Goal: Check status: Check status

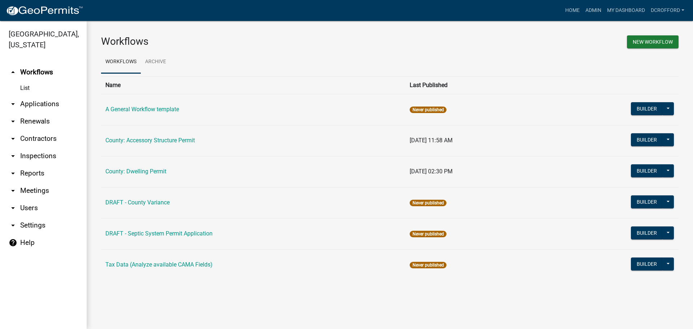
click at [36, 106] on link "arrow_drop_down Applications" at bounding box center [43, 103] width 87 height 17
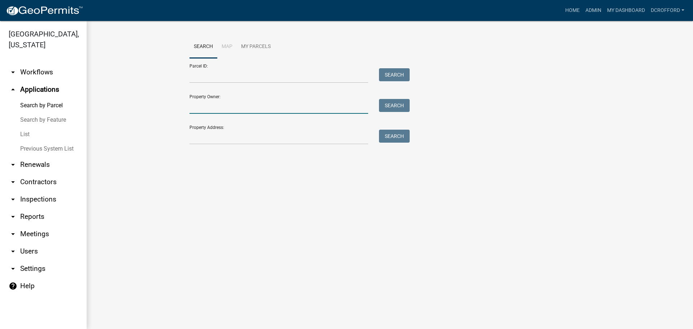
click at [223, 109] on input "Property Owner:" at bounding box center [278, 106] width 179 height 15
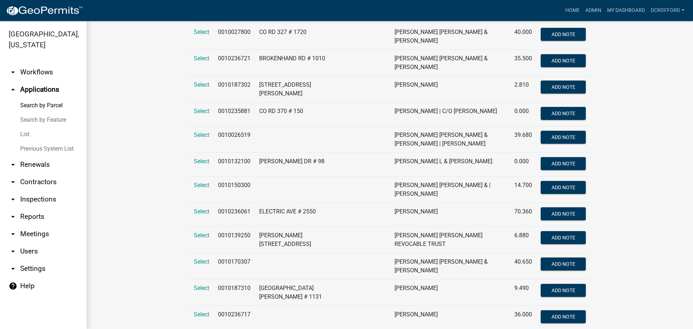
scroll to position [9, 0]
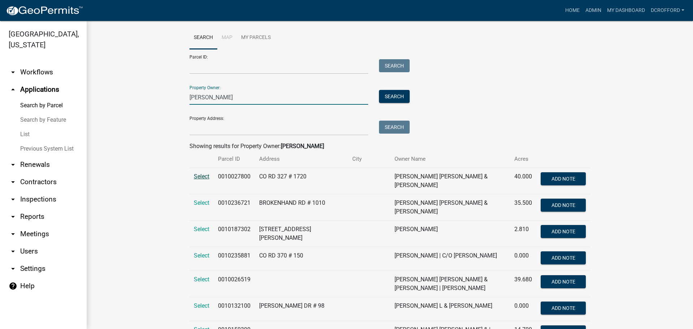
type input "[PERSON_NAME]"
click at [197, 177] on span "Select" at bounding box center [202, 176] width 16 height 7
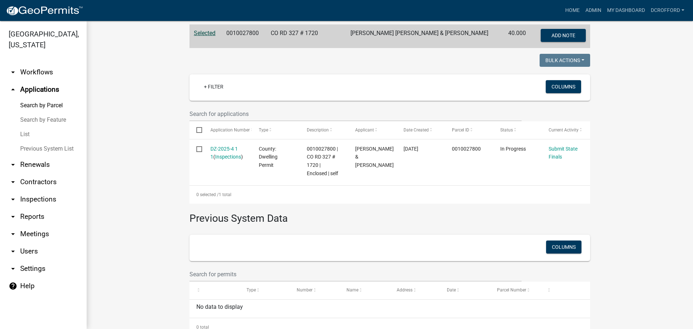
scroll to position [153, 0]
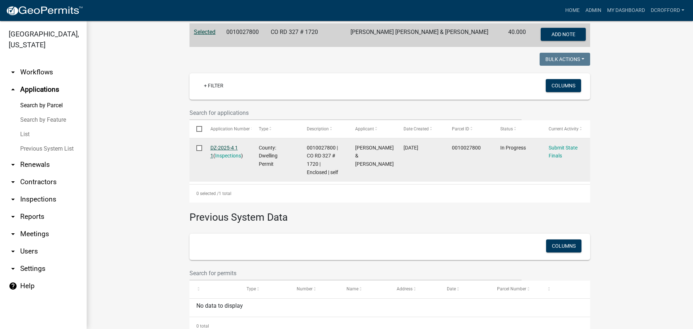
click at [217, 145] on link "DZ-2025-4 1 1" at bounding box center [223, 152] width 27 height 14
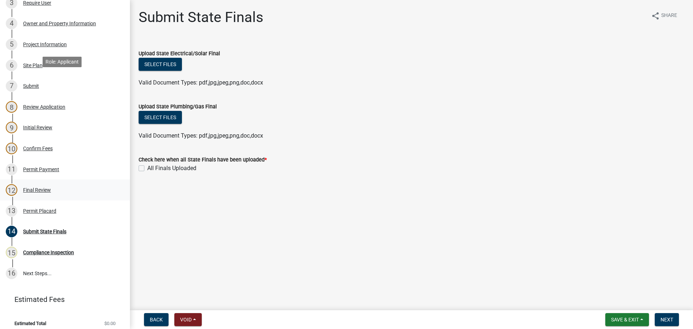
scroll to position [184, 0]
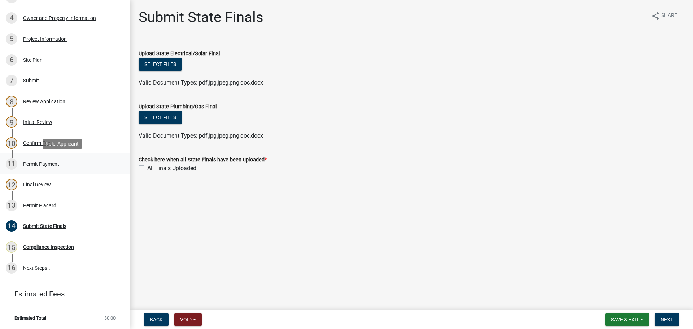
click at [31, 160] on div "11 Permit Payment" at bounding box center [62, 164] width 113 height 12
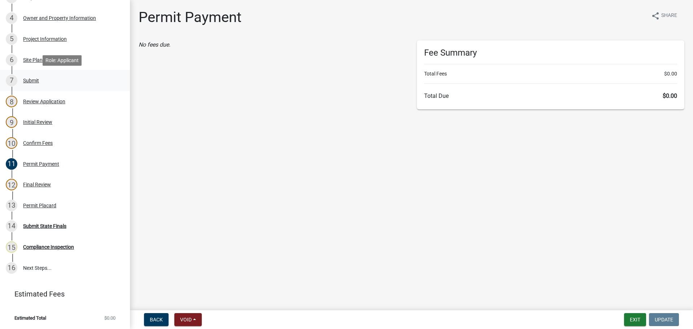
click at [30, 78] on div "Submit" at bounding box center [31, 80] width 16 height 5
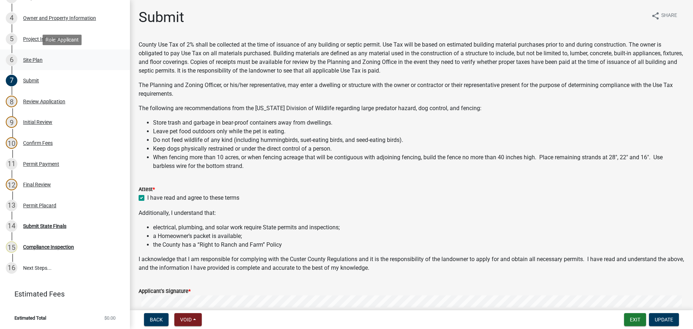
click at [33, 58] on div "Site Plan" at bounding box center [32, 59] width 19 height 5
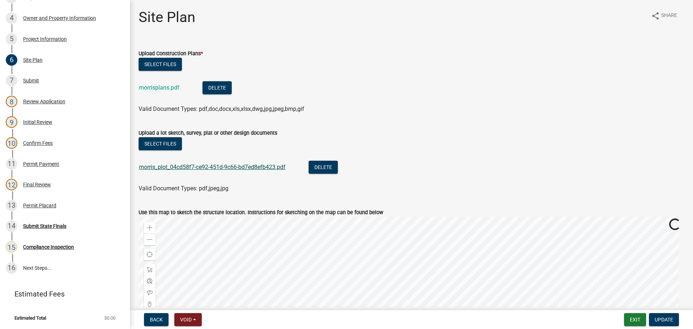
click at [175, 167] on link "morris_plot_04cd58f7-ce92-451d-9c66-bd7ed8efb423.pdf" at bounding box center [212, 166] width 146 height 7
click at [164, 89] on link "morrisplans.pdf" at bounding box center [159, 87] width 40 height 7
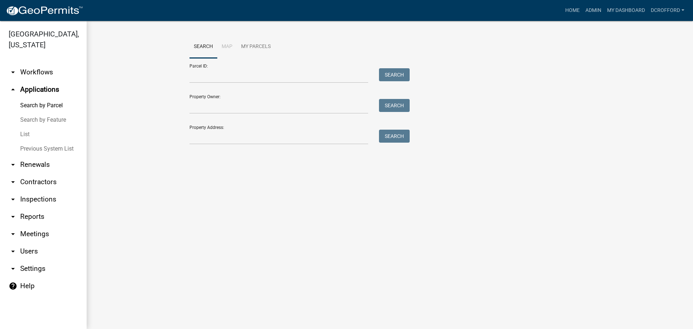
click at [29, 92] on link "arrow_drop_up Applications" at bounding box center [43, 89] width 87 height 17
click at [42, 88] on link "arrow_drop_up Applications" at bounding box center [43, 89] width 87 height 17
click at [255, 109] on input "Property Owner:" at bounding box center [278, 106] width 179 height 15
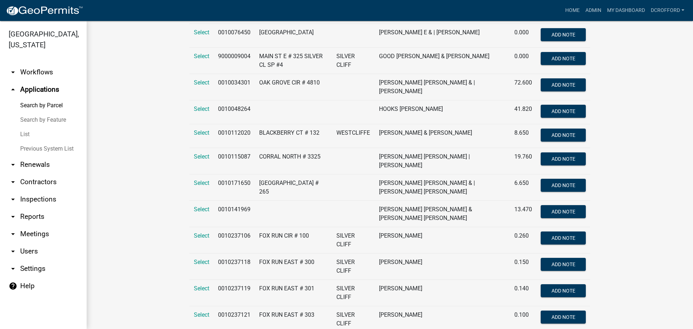
scroll to position [361, 0]
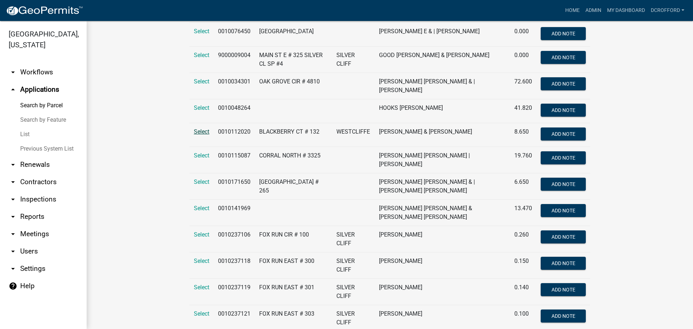
type input "leslie"
click at [197, 128] on span "Select" at bounding box center [202, 131] width 16 height 7
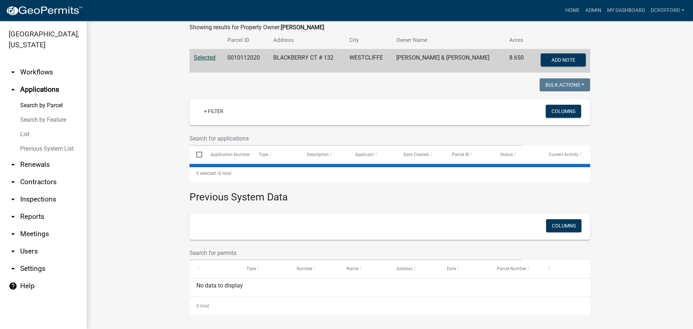
scroll to position [62, 0]
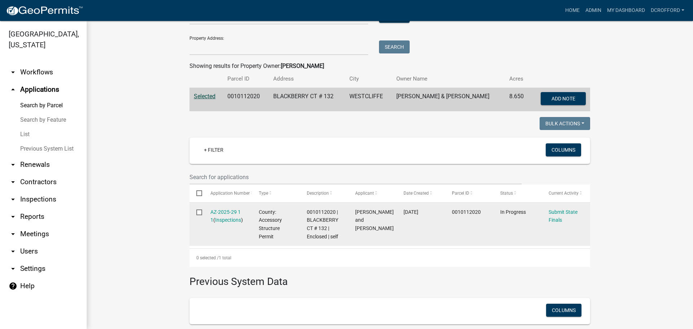
scroll to position [135, 0]
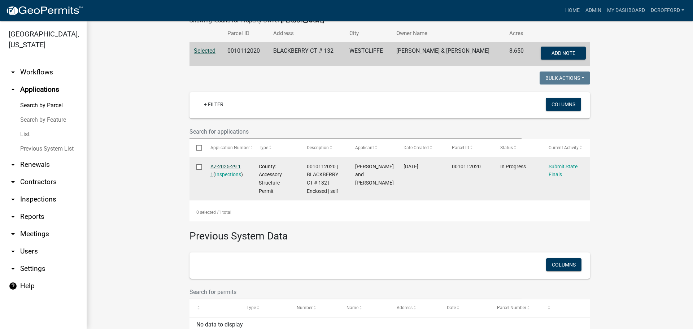
click at [233, 164] on link "AZ-2025-29 1 1" at bounding box center [225, 170] width 30 height 14
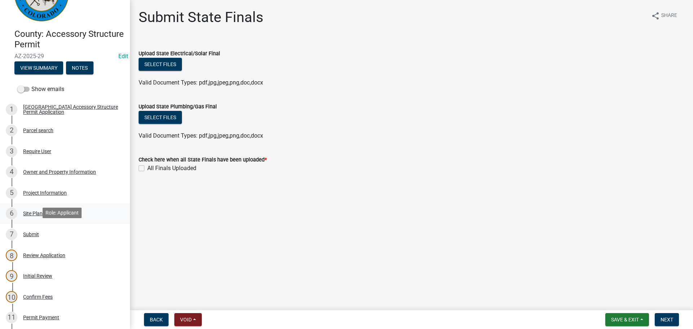
scroll to position [108, 0]
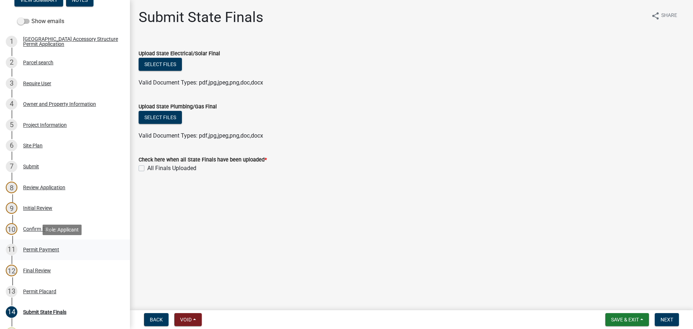
click at [41, 247] on div "Permit Payment" at bounding box center [41, 249] width 36 height 5
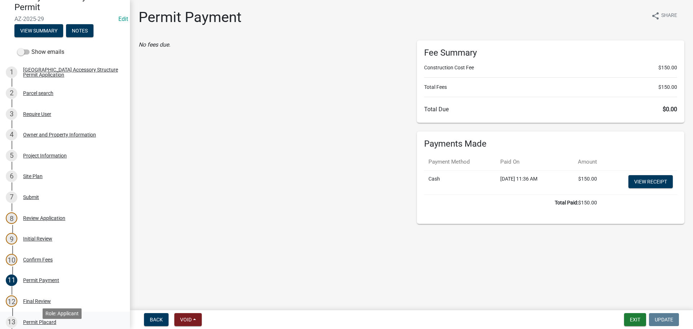
scroll to position [66, 0]
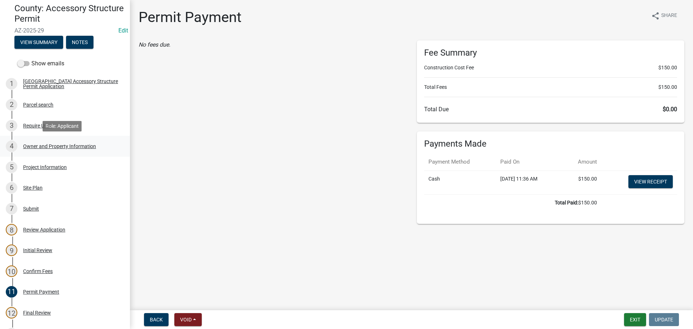
click at [44, 144] on div "Owner and Property Information" at bounding box center [59, 146] width 73 height 5
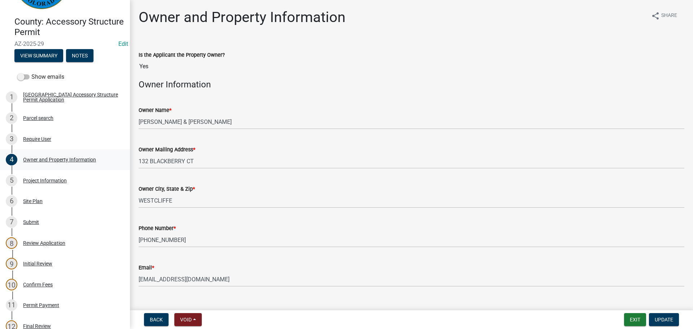
scroll to position [52, 0]
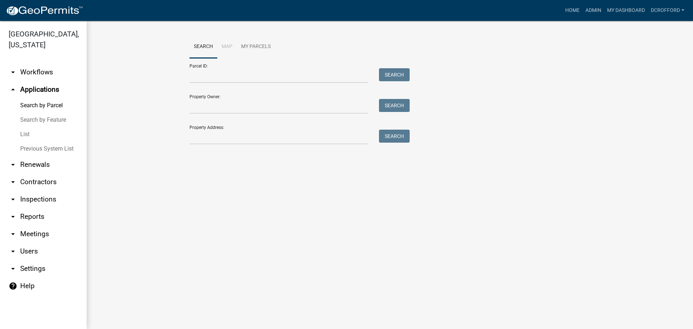
click at [265, 115] on form "Parcel ID: Search Property Owner: Search Property Address: Search" at bounding box center [297, 101] width 216 height 86
click at [265, 108] on input "Property Owner:" at bounding box center [278, 106] width 179 height 15
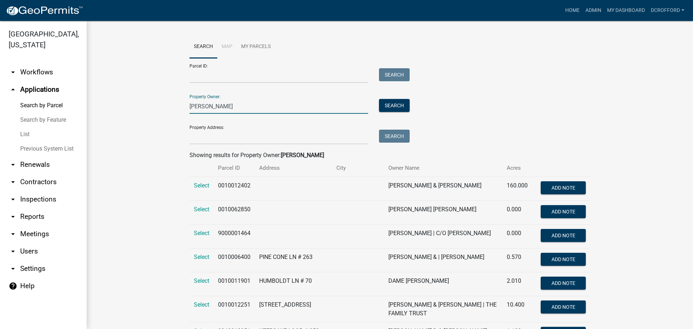
type input "michael"
click at [25, 133] on link "List" at bounding box center [43, 134] width 87 height 14
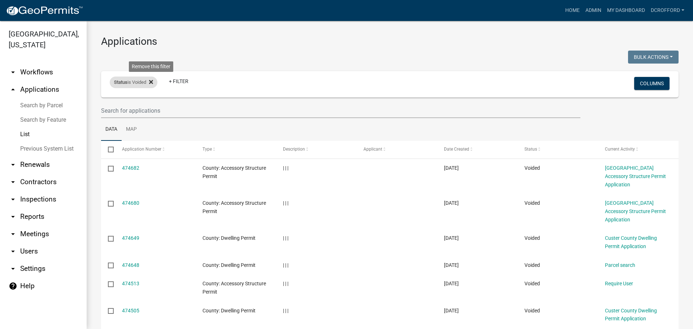
click at [153, 83] on icon at bounding box center [151, 82] width 4 height 4
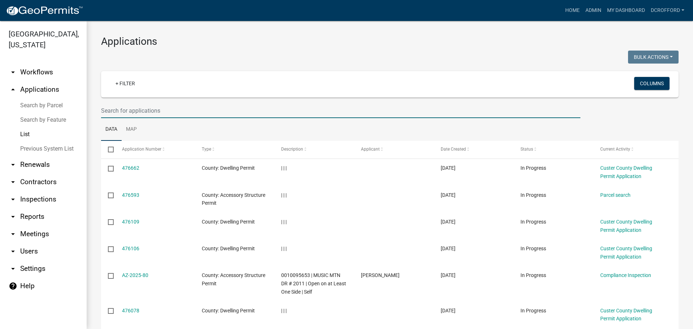
click at [142, 113] on input "text" at bounding box center [340, 110] width 479 height 15
click at [153, 114] on input "text" at bounding box center [340, 110] width 479 height 15
type input "michael"
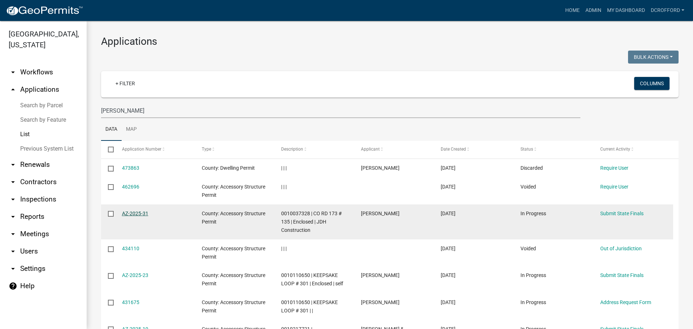
click at [140, 211] on link "AZ-2025-31" at bounding box center [135, 213] width 26 height 6
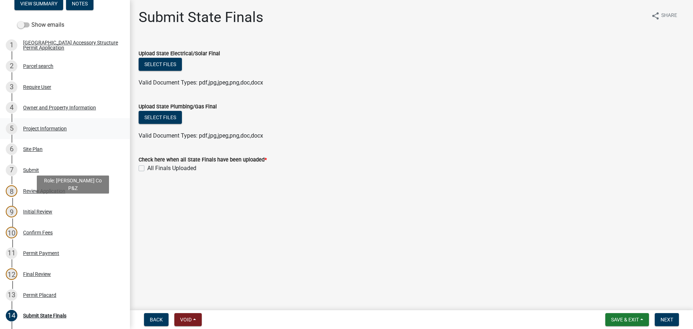
scroll to position [108, 0]
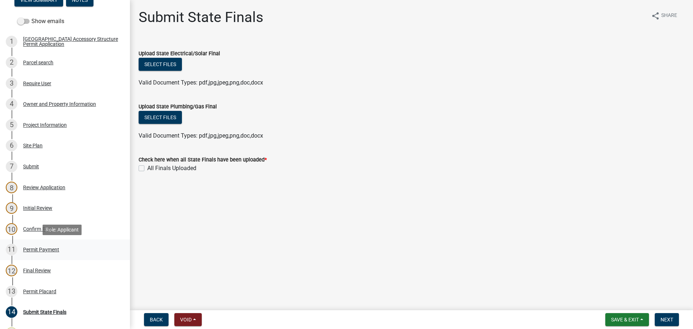
click at [45, 252] on div "Permit Payment" at bounding box center [41, 249] width 36 height 5
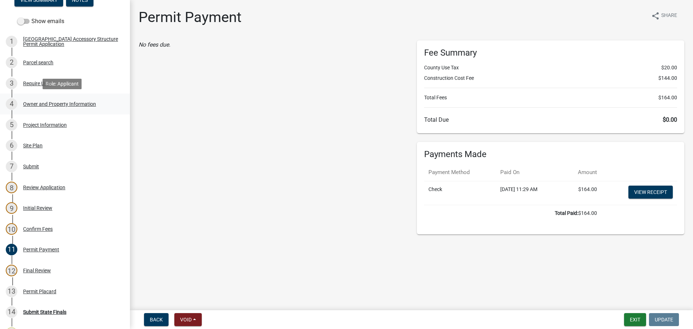
click at [63, 108] on div "4 Owner and Property Information" at bounding box center [62, 104] width 113 height 12
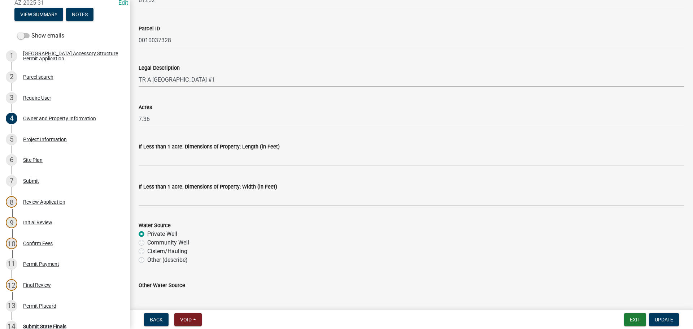
scroll to position [572, 0]
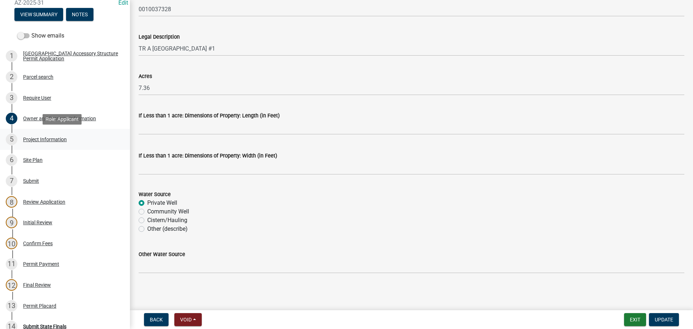
click at [39, 145] on div "5 Project Information" at bounding box center [62, 139] width 113 height 12
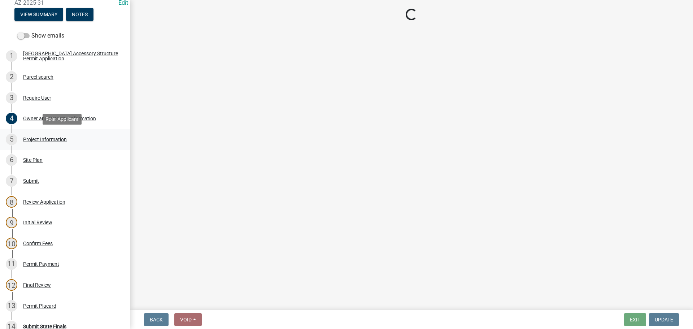
select select "CO"
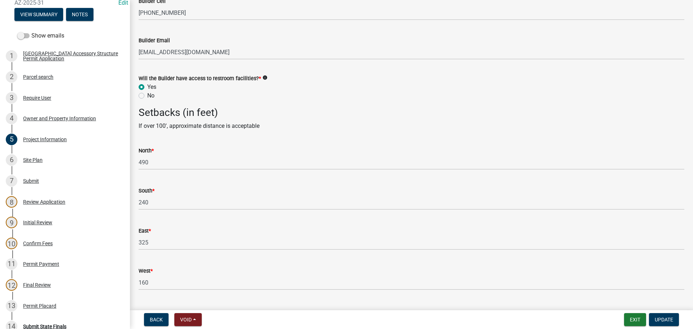
scroll to position [918, 0]
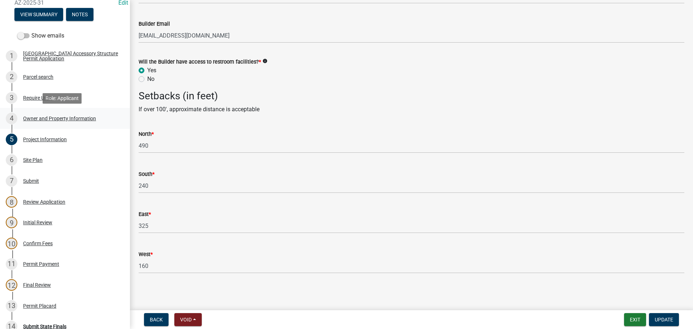
click at [39, 120] on div "Owner and Property Information" at bounding box center [59, 118] width 73 height 5
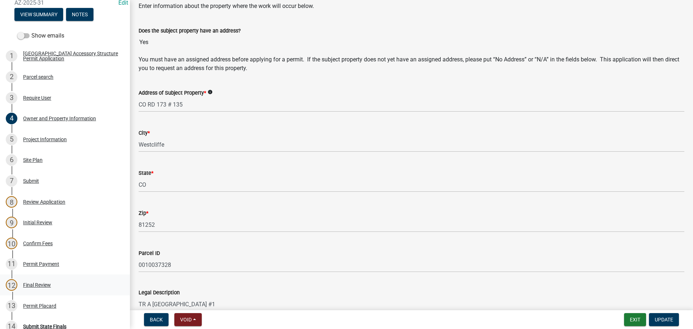
scroll to position [325, 0]
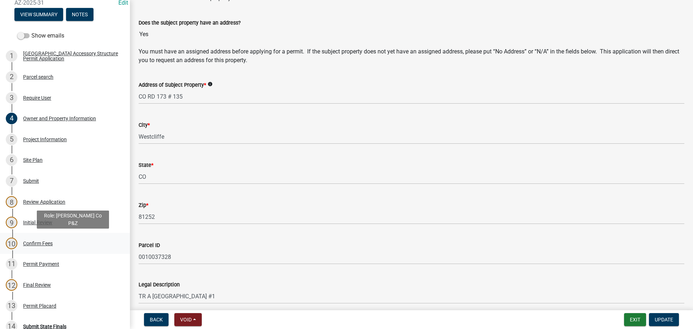
click at [37, 242] on div "Confirm Fees" at bounding box center [38, 243] width 30 height 5
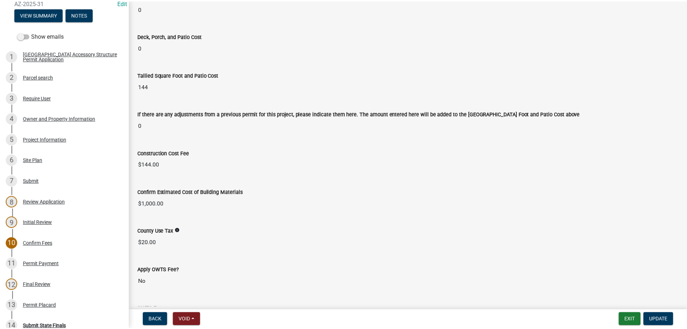
scroll to position [289, 0]
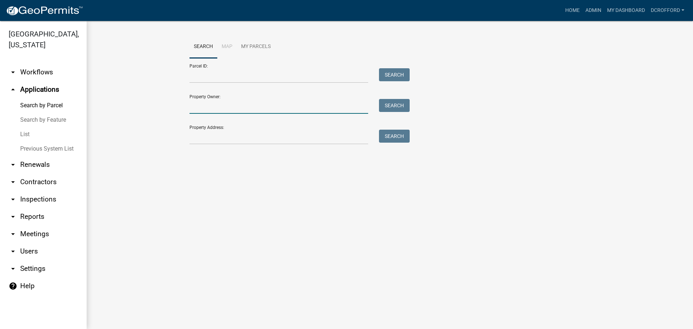
click at [230, 105] on input "Property Owner:" at bounding box center [278, 106] width 179 height 15
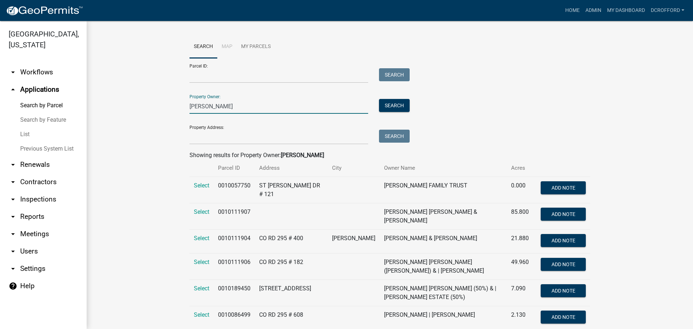
type input "lawson"
click at [22, 131] on link "List" at bounding box center [43, 134] width 87 height 14
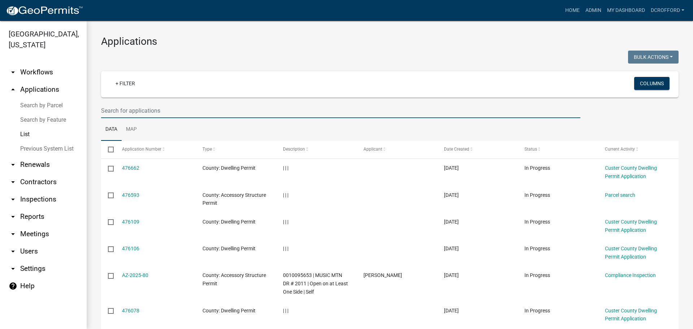
click at [163, 110] on input "text" at bounding box center [340, 110] width 479 height 15
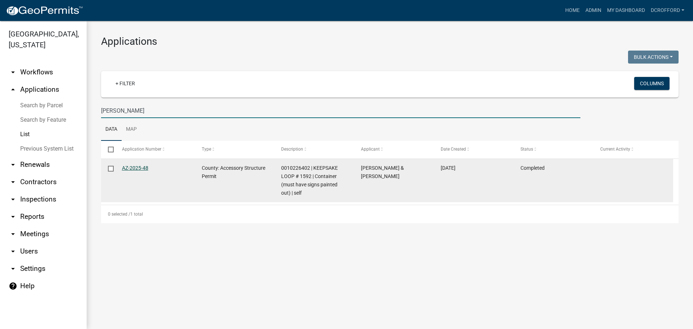
type input "lawson"
click at [128, 168] on link "AZ-2025-48" at bounding box center [135, 168] width 26 height 6
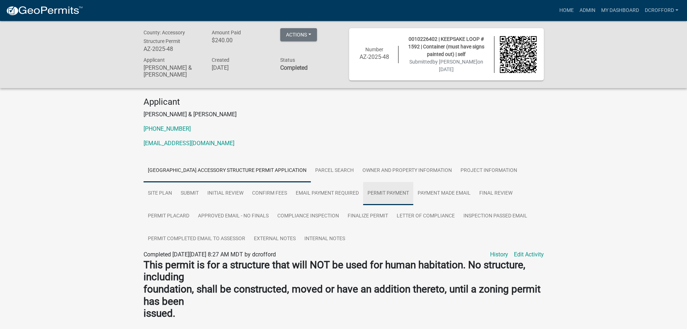
click at [403, 195] on link "Permit Payment" at bounding box center [388, 193] width 50 height 23
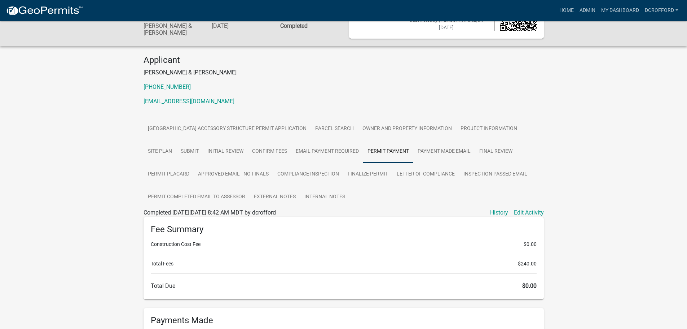
scroll to position [36, 0]
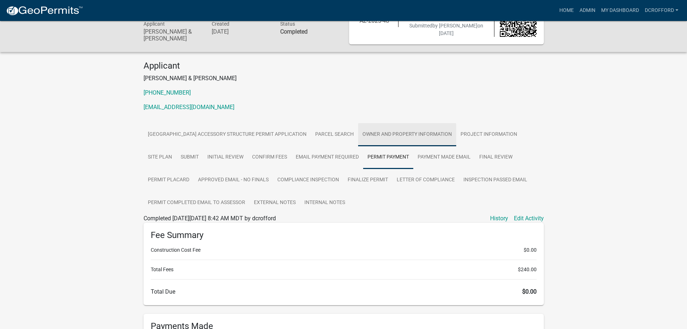
click at [418, 134] on link "Owner and Property Information" at bounding box center [407, 134] width 98 height 23
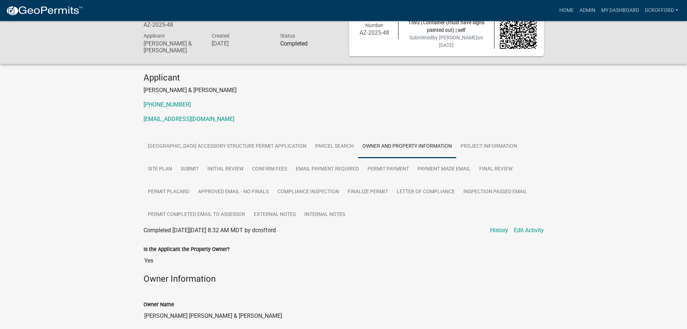
scroll to position [0, 0]
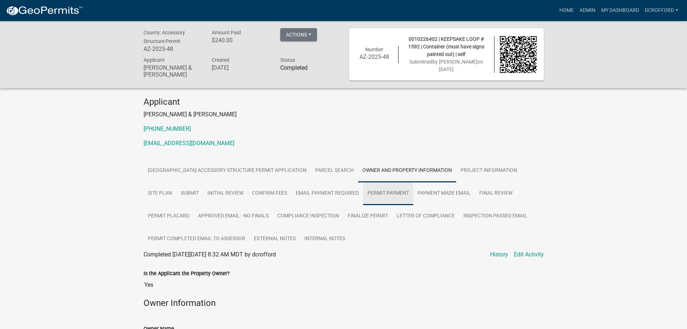
click at [398, 198] on link "Permit Payment" at bounding box center [388, 193] width 50 height 23
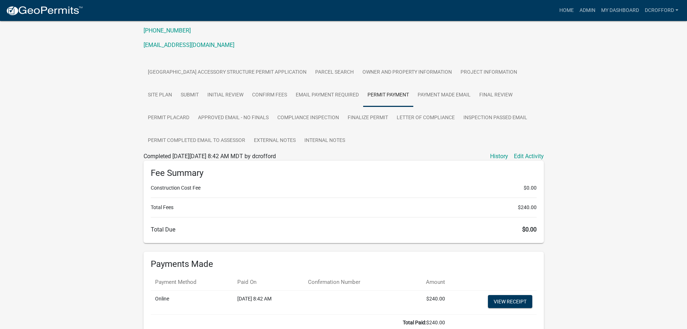
scroll to position [108, 0]
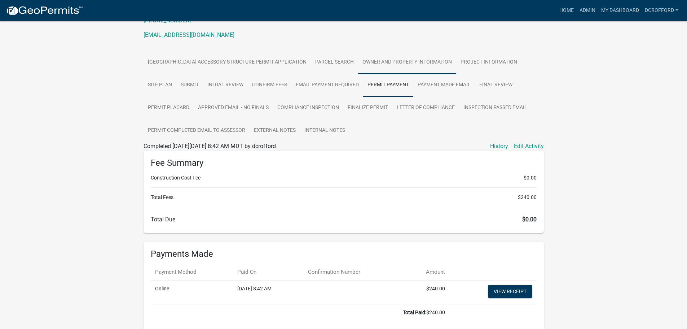
click at [417, 62] on link "Owner and Property Information" at bounding box center [407, 62] width 98 height 23
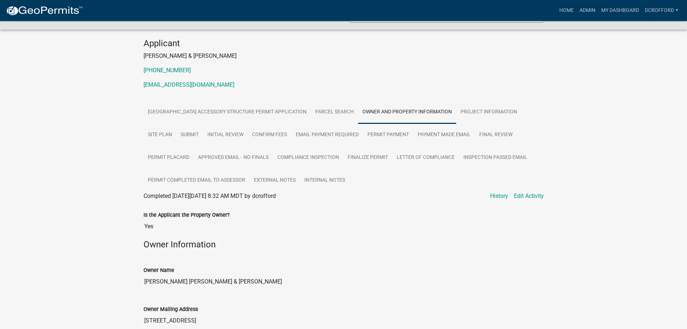
scroll to position [0, 0]
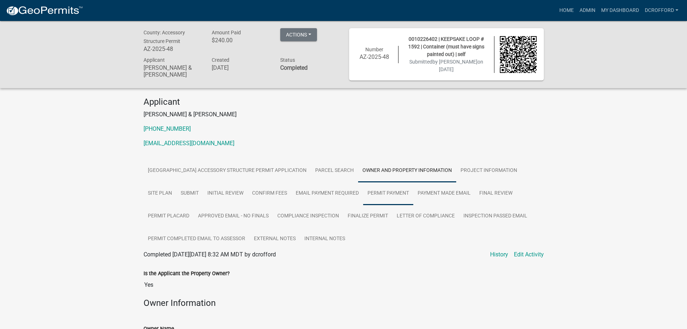
click at [392, 189] on link "Permit Payment" at bounding box center [388, 193] width 50 height 23
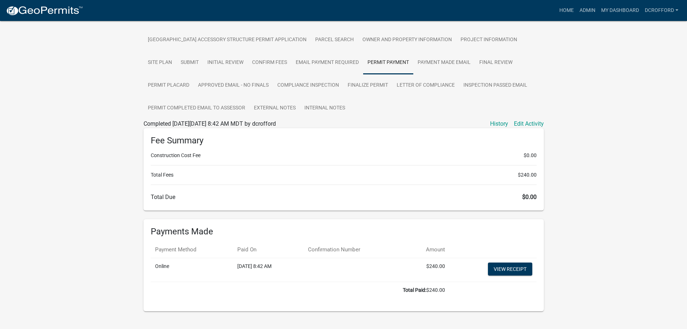
scroll to position [143, 0]
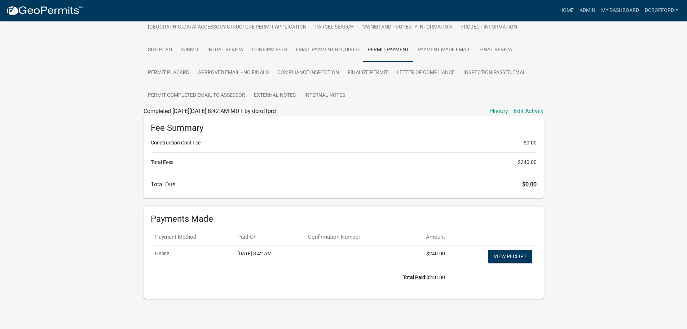
click at [509, 263] on td "View receipt" at bounding box center [492, 257] width 87 height 24
click at [508, 256] on link "View receipt" at bounding box center [510, 256] width 44 height 13
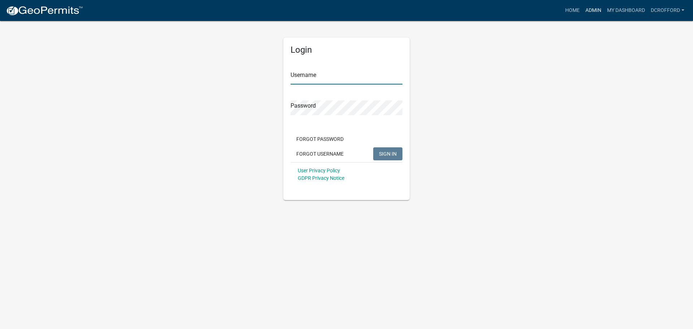
type input "dcrofford"
click at [585, 6] on link "Admin" at bounding box center [593, 11] width 22 height 14
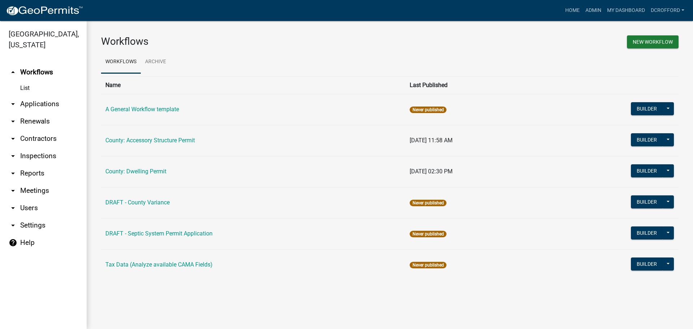
click at [49, 105] on link "arrow_drop_down Applications" at bounding box center [43, 103] width 87 height 17
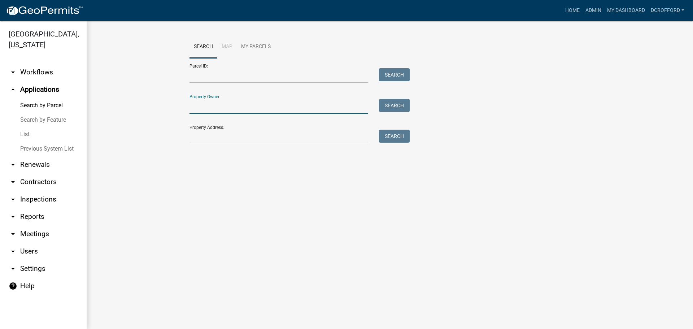
click at [225, 107] on input "Property Owner:" at bounding box center [278, 106] width 179 height 15
type input "h"
click at [32, 135] on link "List" at bounding box center [43, 134] width 87 height 14
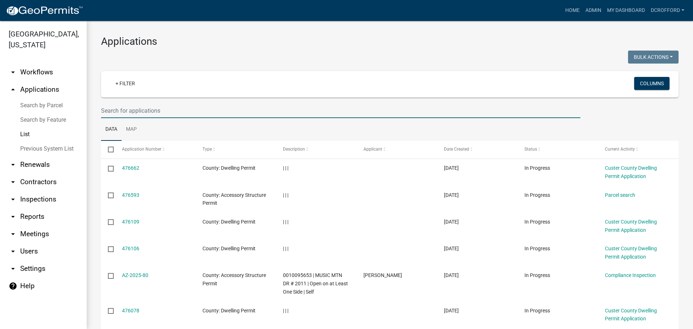
click at [155, 108] on input "text" at bounding box center [340, 110] width 479 height 15
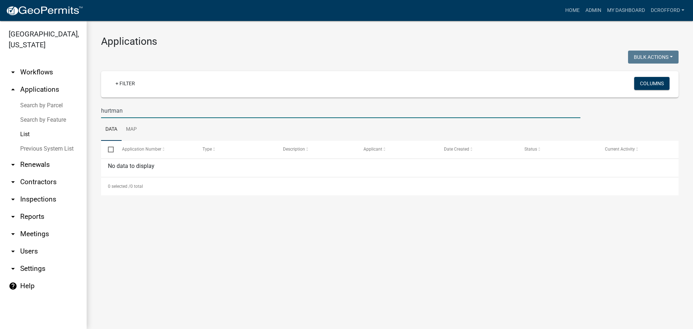
click at [109, 112] on input "hurtman" at bounding box center [340, 110] width 479 height 15
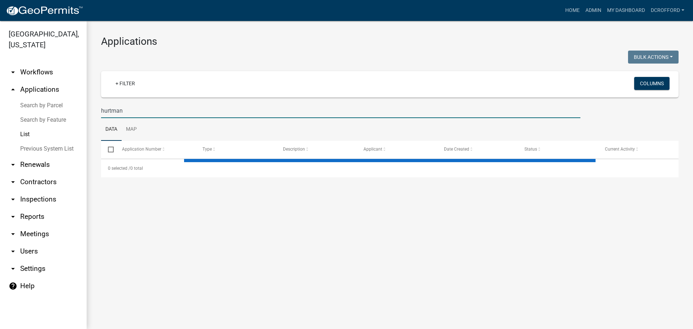
type input "hutman"
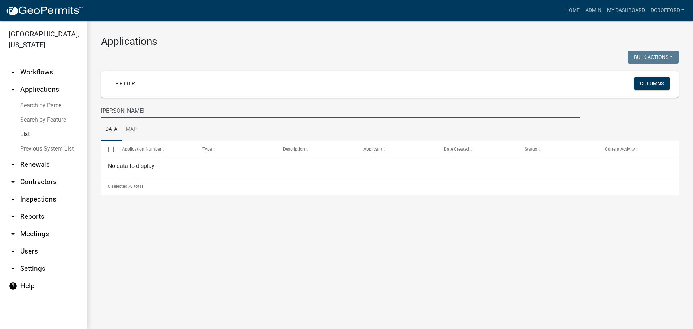
drag, startPoint x: 139, startPoint y: 109, endPoint x: 101, endPoint y: 118, distance: 38.1
click at [101, 118] on wm-datatable "Bulk Actions Void Expire Lock Withdraw + Filter Columns hutman Data Map Select …" at bounding box center [389, 122] width 577 height 145
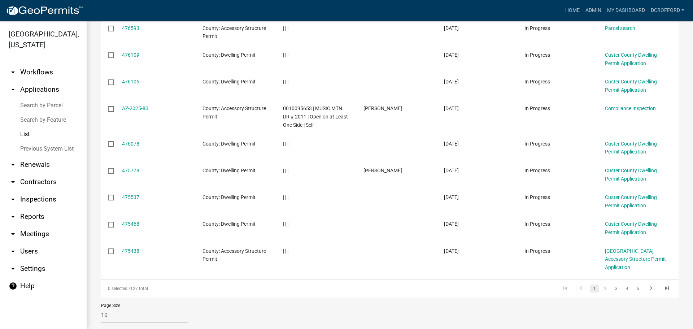
scroll to position [172, 0]
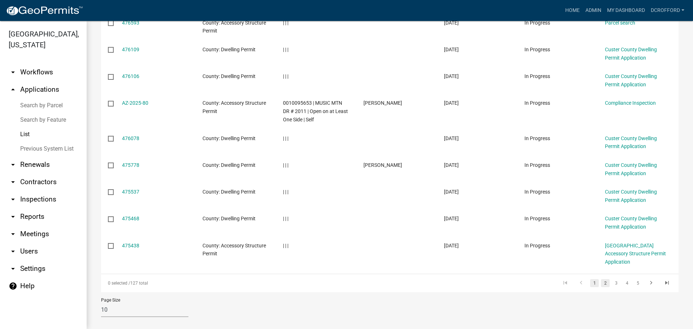
click at [601, 279] on link "2" at bounding box center [605, 283] width 9 height 8
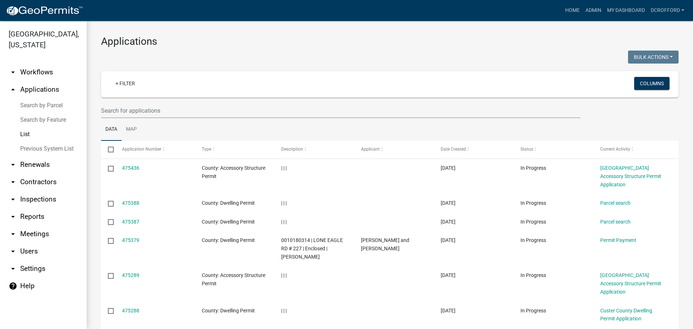
scroll to position [156, 0]
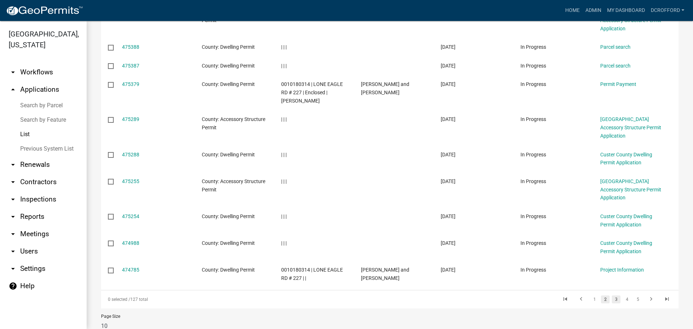
click at [611, 295] on link "3" at bounding box center [615, 299] width 9 height 8
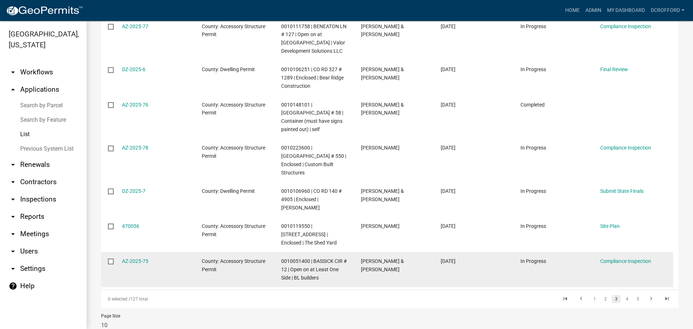
scroll to position [246, 0]
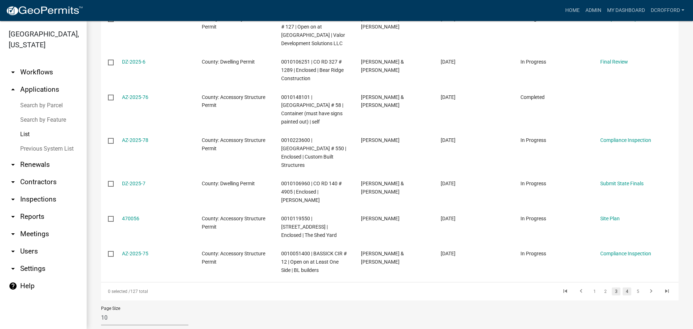
click at [623, 287] on link "4" at bounding box center [626, 291] width 9 height 8
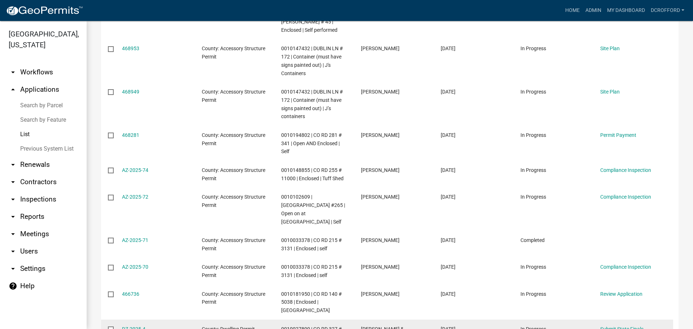
scroll to position [229, 0]
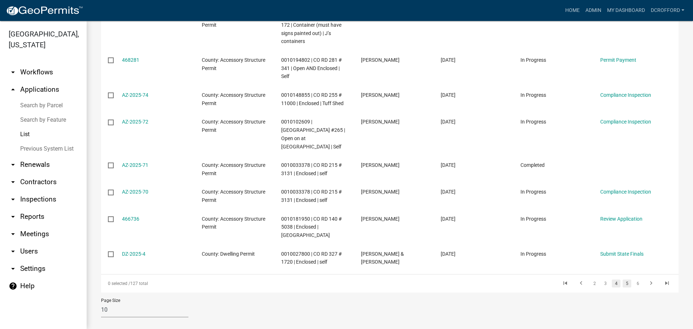
click at [622, 279] on link "5" at bounding box center [626, 283] width 9 height 8
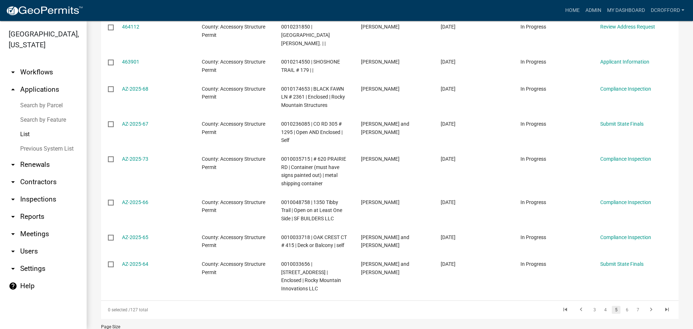
scroll to position [213, 0]
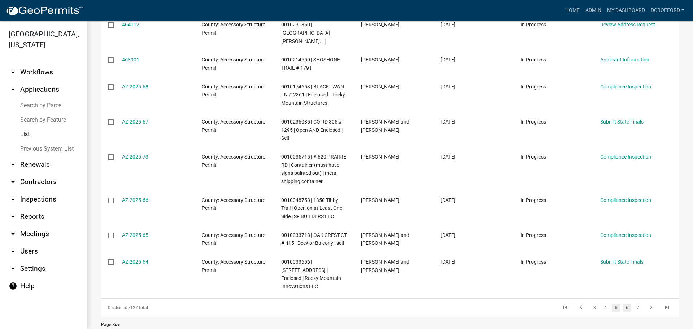
click at [622, 303] on link "6" at bounding box center [626, 307] width 9 height 8
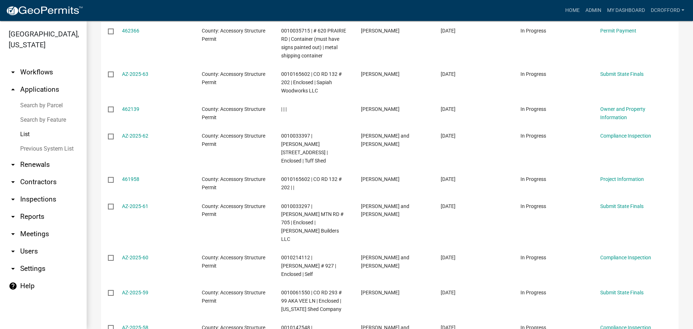
scroll to position [177, 0]
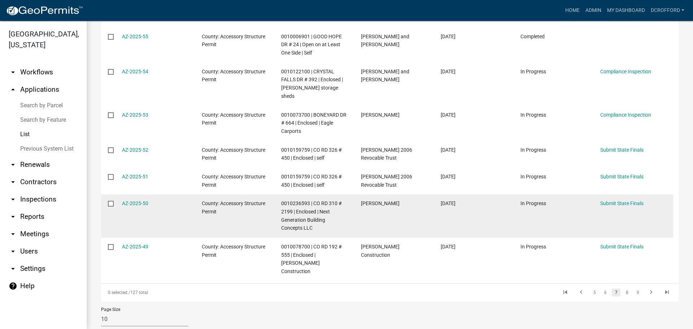
scroll to position [229, 0]
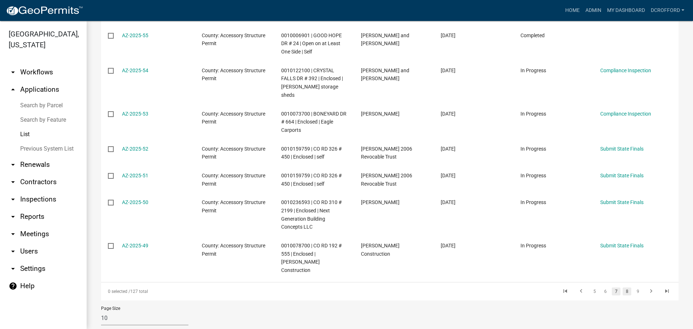
click at [622, 287] on link "8" at bounding box center [626, 291] width 9 height 8
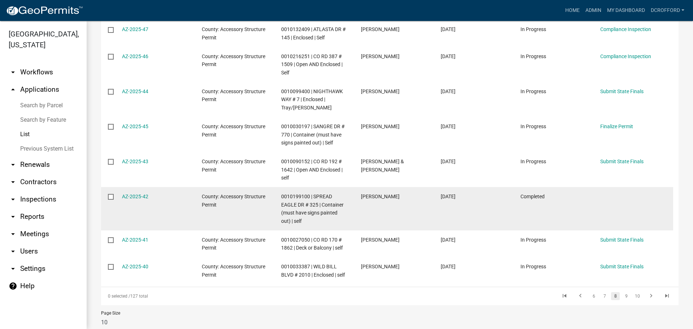
scroll to position [229, 0]
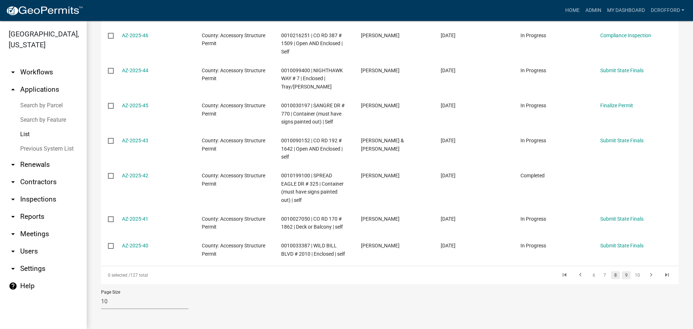
click at [621, 275] on link "9" at bounding box center [625, 275] width 9 height 8
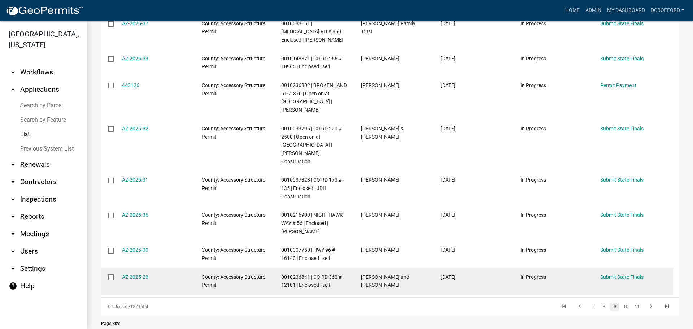
scroll to position [213, 0]
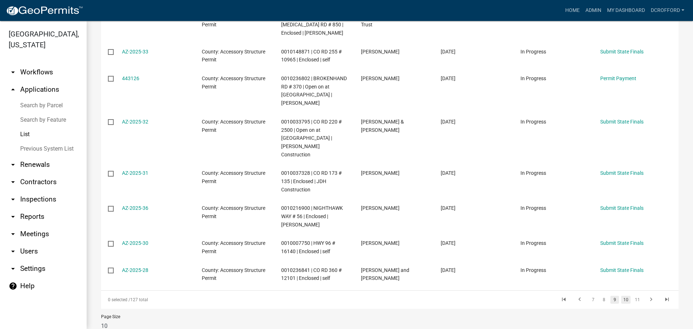
click at [621, 295] on link "10" at bounding box center [625, 299] width 9 height 8
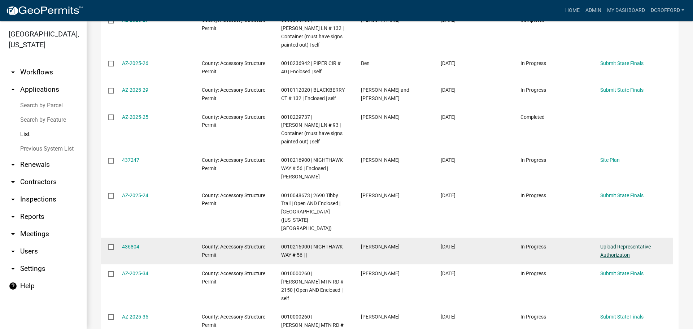
scroll to position [213, 0]
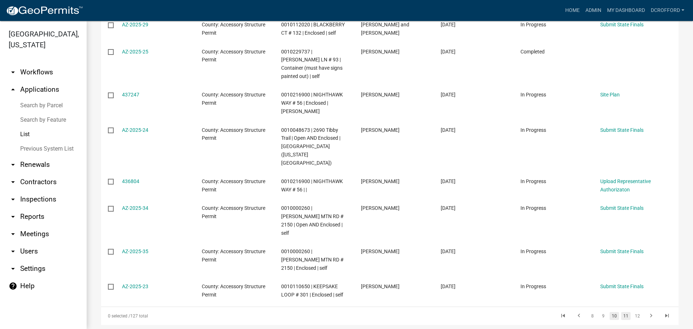
click at [621, 312] on link "11" at bounding box center [625, 316] width 9 height 8
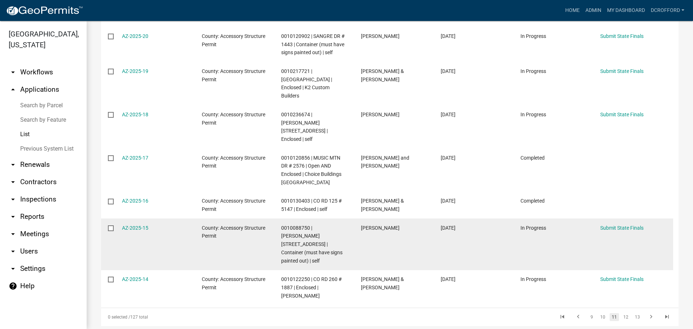
scroll to position [221, 0]
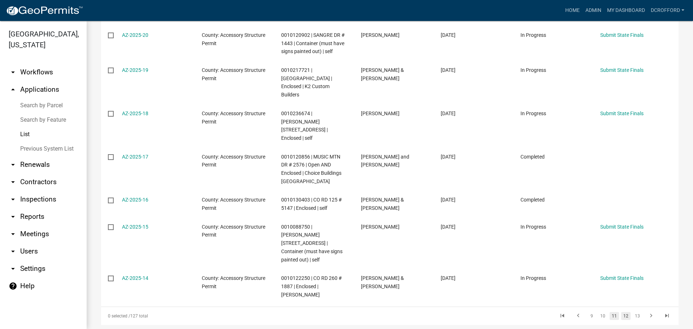
click at [623, 312] on link "12" at bounding box center [625, 316] width 9 height 8
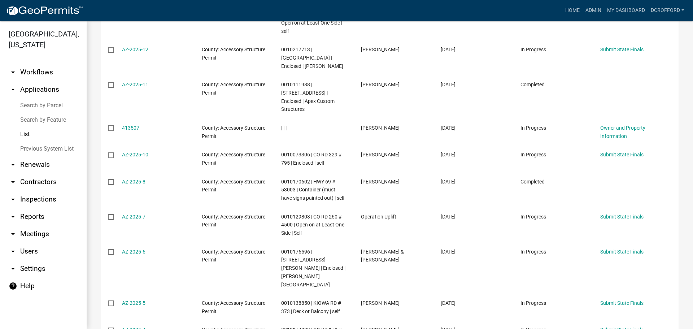
scroll to position [221, 0]
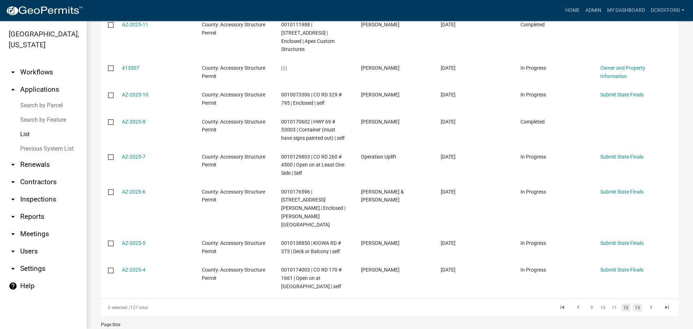
click at [633, 303] on link "13" at bounding box center [636, 307] width 9 height 8
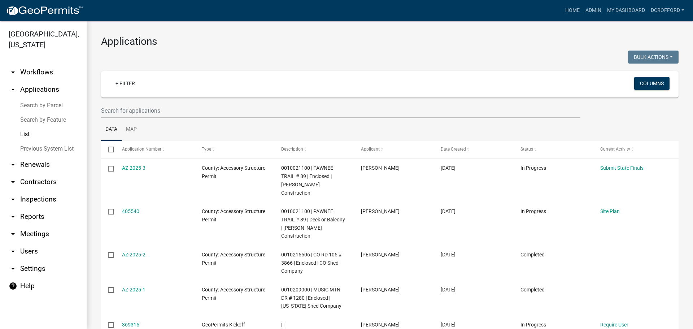
click at [12, 89] on icon "arrow_drop_up" at bounding box center [13, 89] width 9 height 9
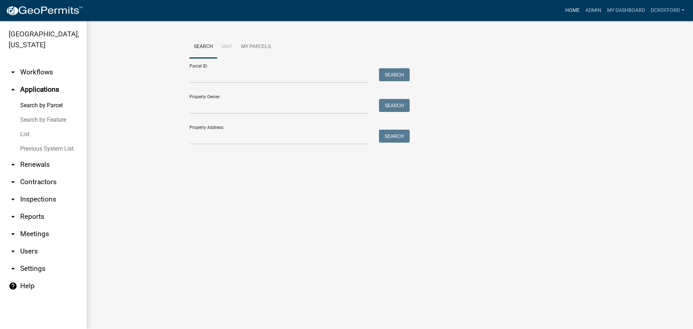
click at [568, 9] on link "Home" at bounding box center [572, 11] width 20 height 14
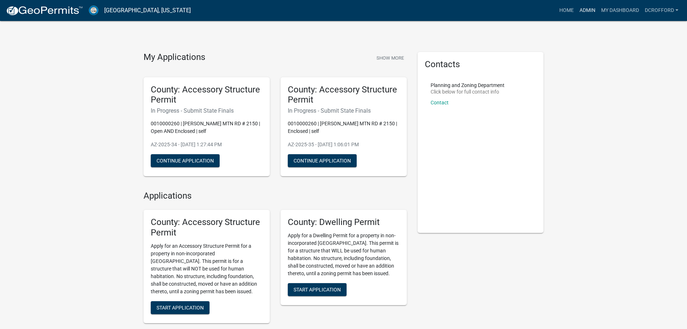
click at [593, 12] on link "Admin" at bounding box center [588, 11] width 22 height 14
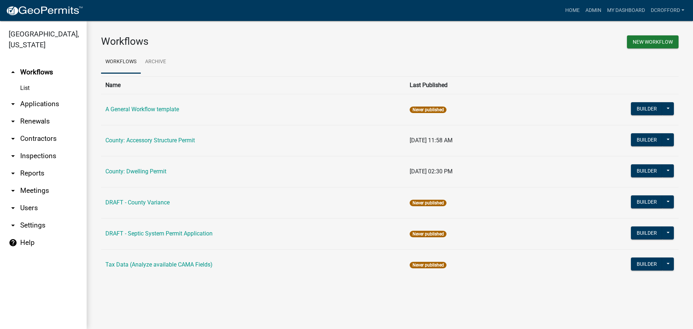
click at [642, 294] on div "Workflows New Workflow Workflows Archive Name Last Published A General Workflow…" at bounding box center [390, 160] width 606 height 279
click at [533, 297] on div "Workflows New Workflow Workflows Archive Name Last Published A General Workflow…" at bounding box center [390, 160] width 606 height 279
click at [39, 177] on link "arrow_drop_down Reports" at bounding box center [43, 172] width 87 height 17
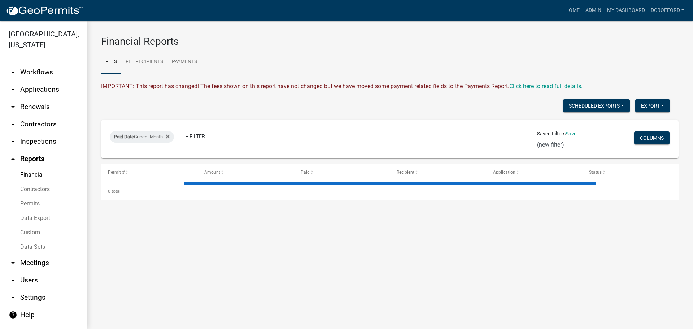
click at [40, 173] on link "Financial" at bounding box center [43, 174] width 87 height 14
click at [183, 59] on link "Payments" at bounding box center [184, 61] width 34 height 23
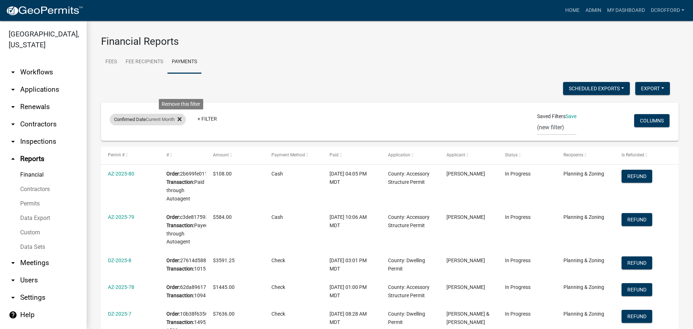
click at [181, 119] on icon at bounding box center [179, 119] width 4 height 4
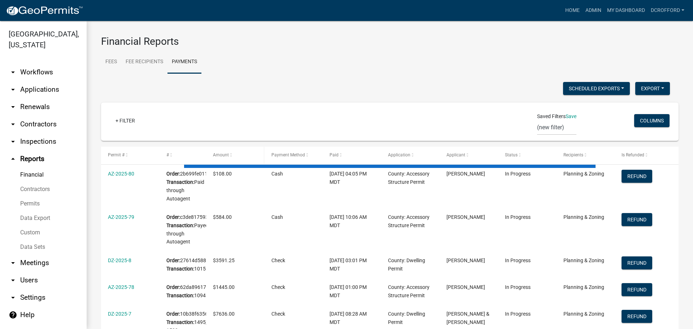
select select "1: 25"
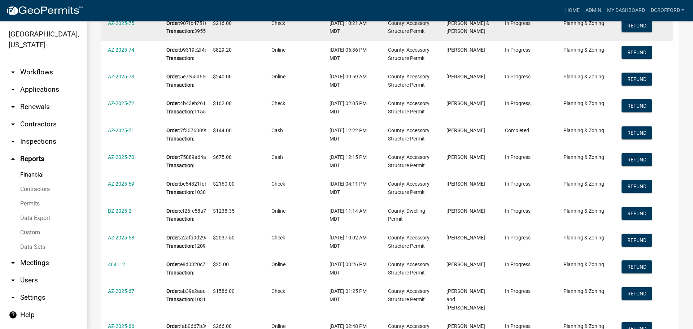
scroll to position [469, 0]
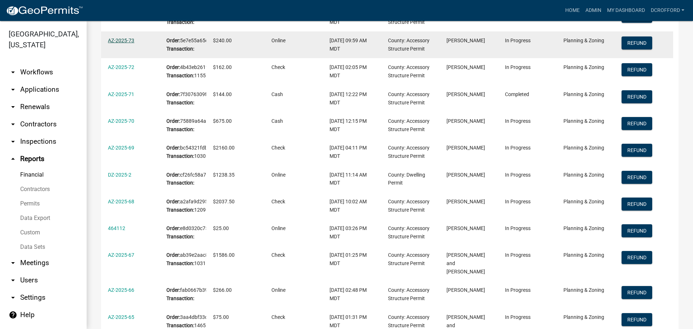
click at [128, 43] on link "AZ-2025-73" at bounding box center [121, 41] width 26 height 6
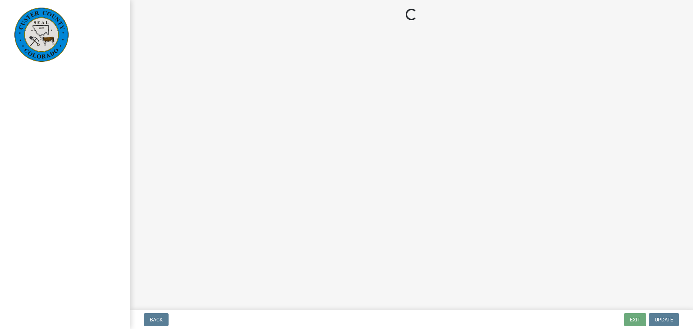
select select "cd09b013-b94f-4524-a046-a3f04ce1867e"
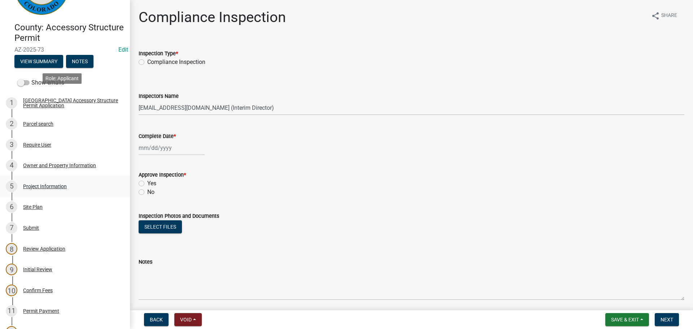
scroll to position [144, 0]
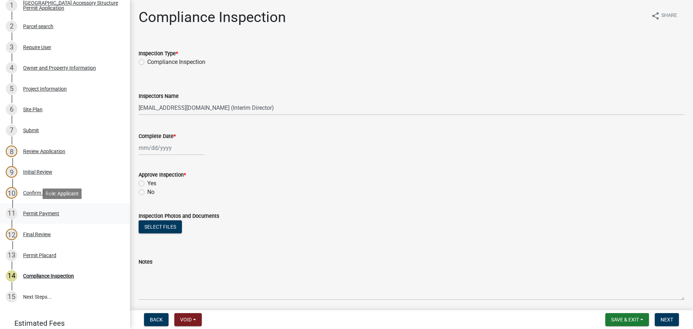
click at [39, 211] on div "Permit Payment" at bounding box center [41, 213] width 36 height 5
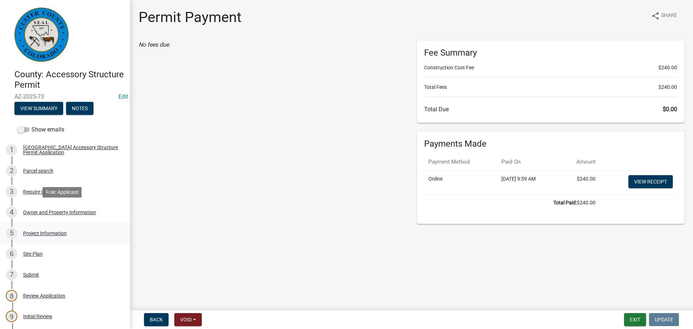
scroll to position [36, 0]
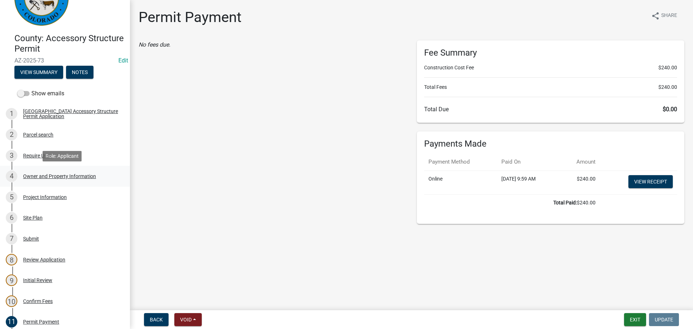
click at [43, 183] on link "4 Owner and Property Information" at bounding box center [65, 176] width 130 height 21
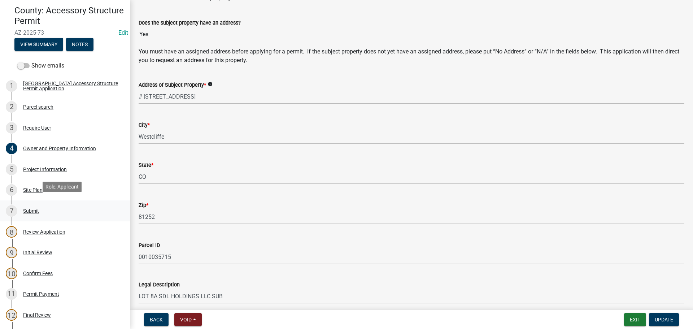
scroll to position [72, 0]
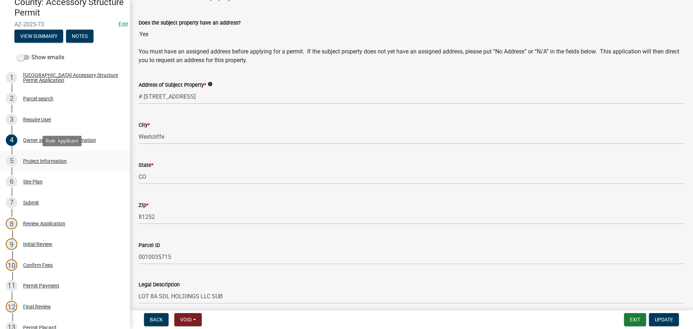
click at [40, 159] on div "Project Information" at bounding box center [45, 160] width 44 height 5
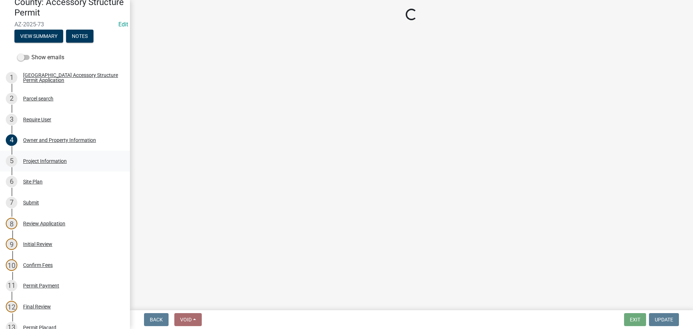
select select "CO"
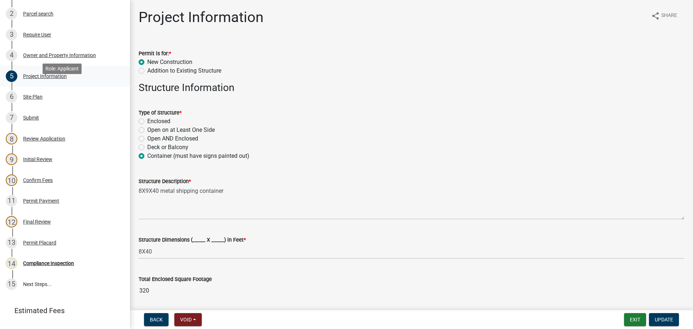
scroll to position [144, 0]
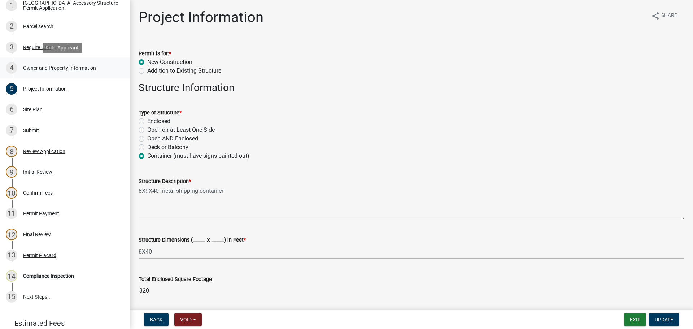
click at [40, 66] on div "Owner and Property Information" at bounding box center [59, 67] width 73 height 5
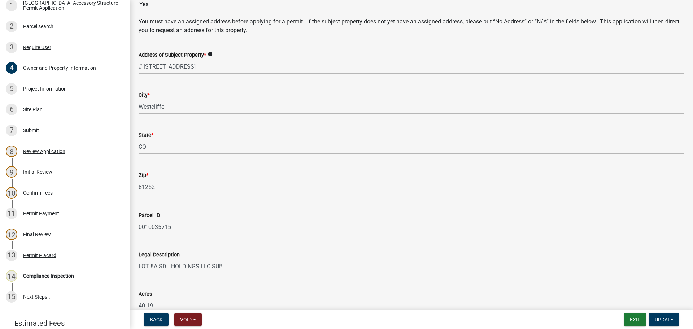
scroll to position [361, 0]
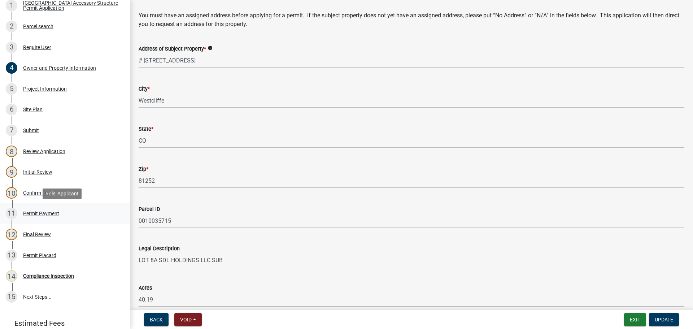
click at [40, 211] on div "Permit Payment" at bounding box center [41, 213] width 36 height 5
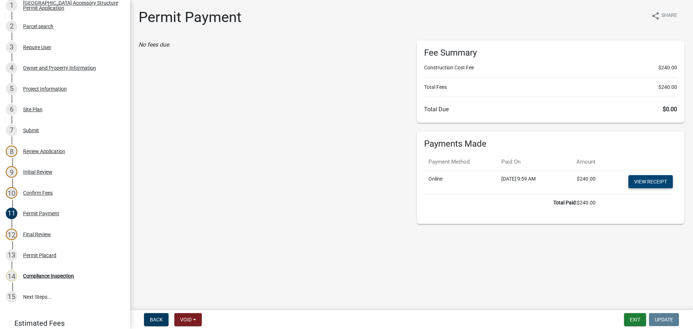
click at [640, 185] on link "View receipt" at bounding box center [650, 181] width 44 height 13
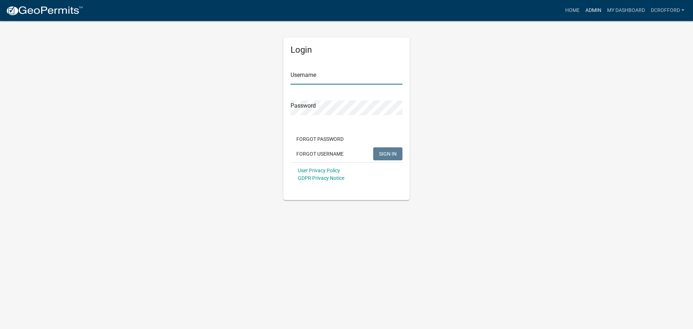
type input "dcrofford"
click at [596, 10] on link "Admin" at bounding box center [593, 11] width 22 height 14
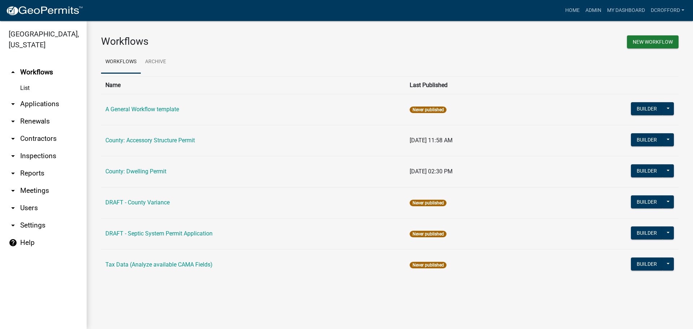
click at [39, 103] on link "arrow_drop_down Applications" at bounding box center [43, 103] width 87 height 17
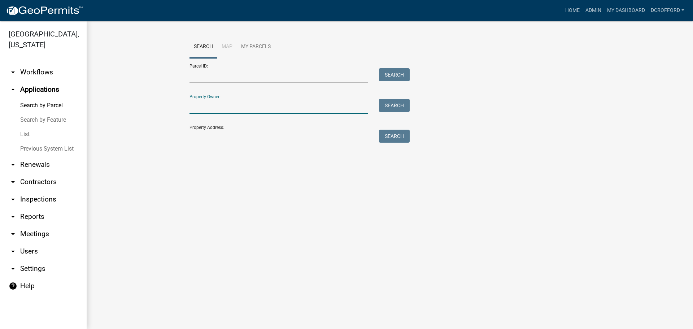
click at [258, 107] on input "Property Owner:" at bounding box center [278, 106] width 179 height 15
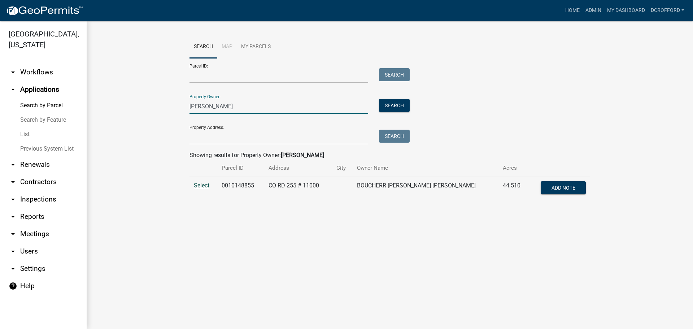
type input "boucher"
click at [199, 185] on span "Select" at bounding box center [202, 185] width 16 height 7
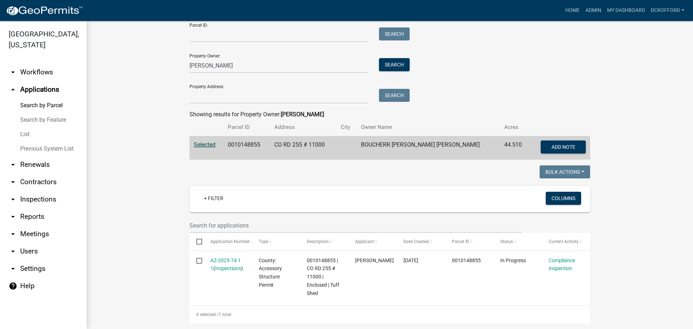
scroll to position [144, 0]
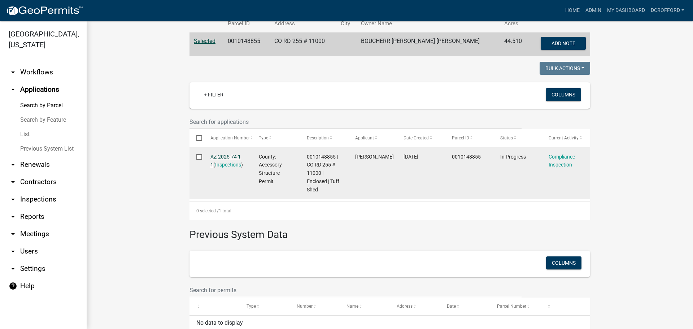
click at [223, 154] on link "AZ-2025-74 1 1" at bounding box center [225, 161] width 30 height 14
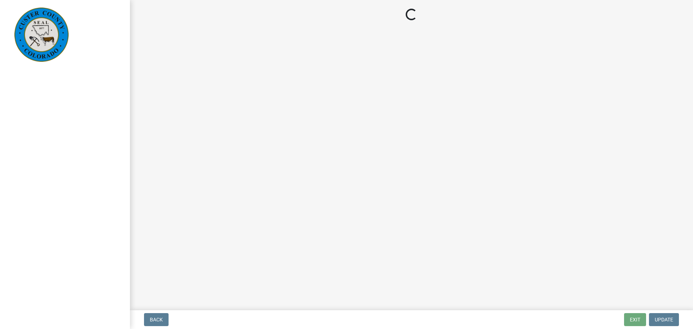
select select "cd09b013-b94f-4524-a046-a3f04ce1867e"
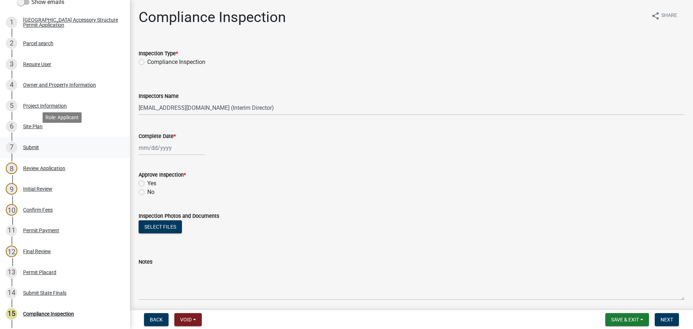
scroll to position [144, 0]
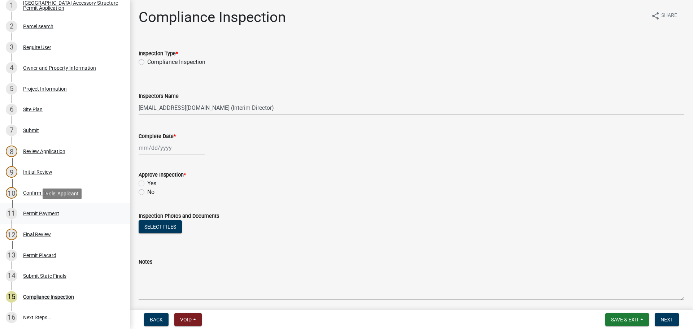
click at [35, 210] on div "11 Permit Payment" at bounding box center [62, 213] width 113 height 12
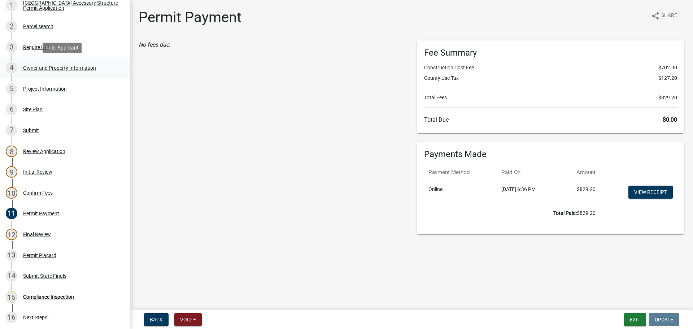
click at [57, 65] on div "Owner and Property Information" at bounding box center [59, 67] width 73 height 5
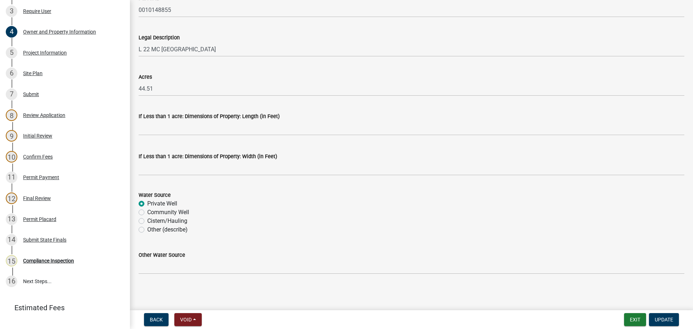
scroll to position [572, 0]
click at [36, 53] on div "Project Information" at bounding box center [45, 52] width 44 height 5
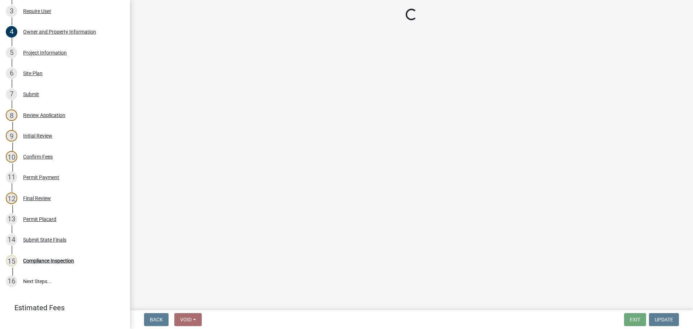
select select "CO"
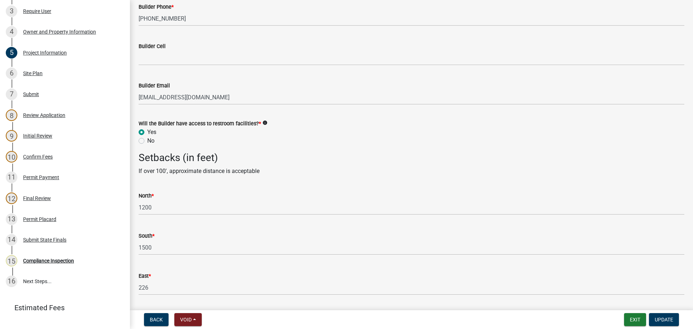
scroll to position [1074, 0]
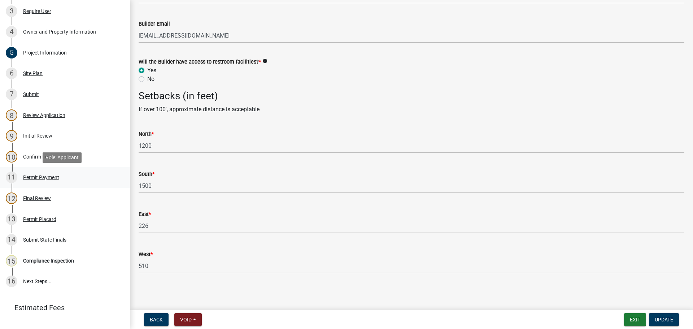
click at [42, 175] on div "Permit Payment" at bounding box center [41, 177] width 36 height 5
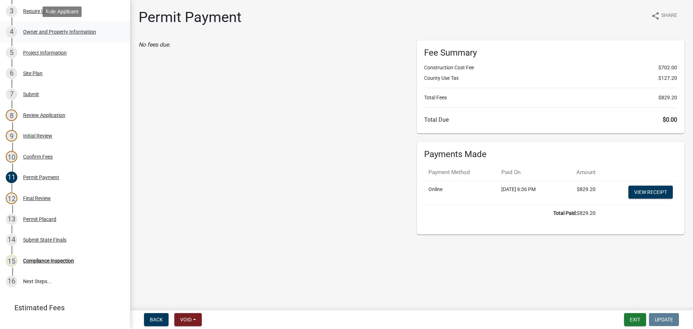
click at [49, 36] on div "4 Owner and Property Information" at bounding box center [62, 32] width 113 height 12
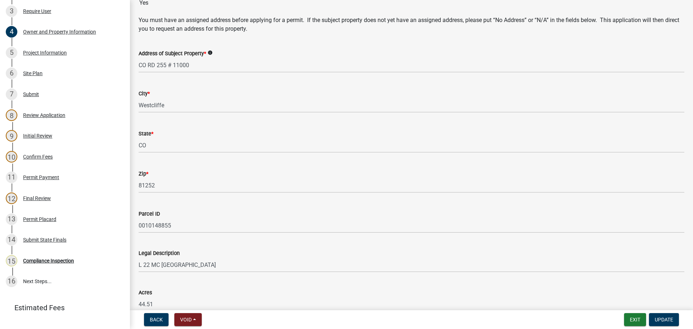
scroll to position [356, 0]
drag, startPoint x: 48, startPoint y: 55, endPoint x: 14, endPoint y: 53, distance: 33.6
click at [48, 55] on div "Project Information" at bounding box center [45, 52] width 44 height 5
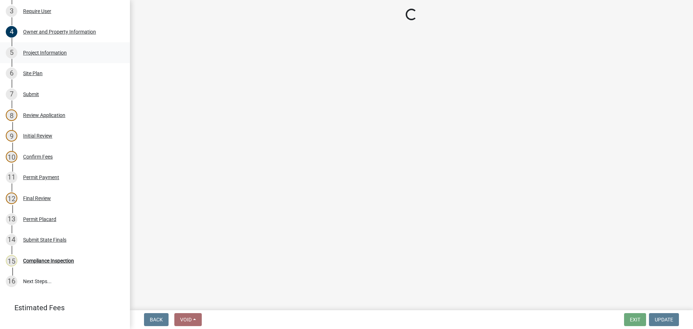
select select "CO"
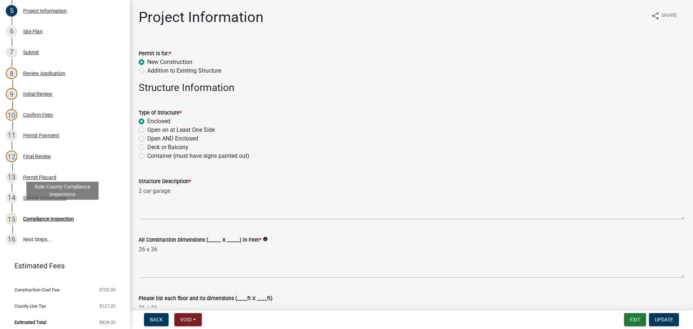
scroll to position [227, 0]
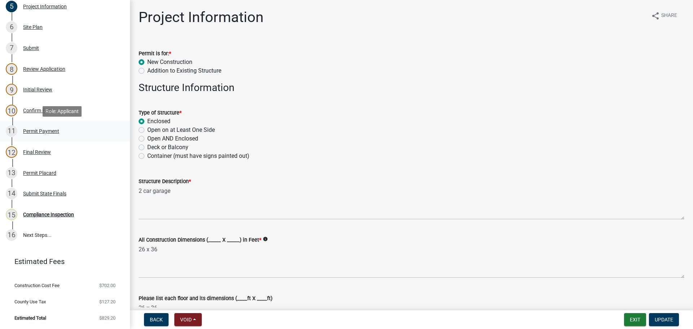
click at [43, 127] on div "11 Permit Payment" at bounding box center [62, 131] width 113 height 12
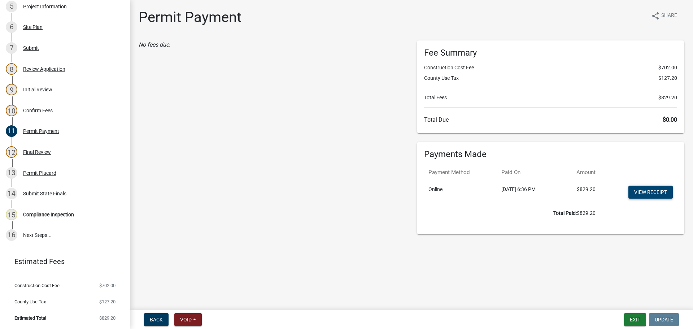
click at [657, 192] on link "View receipt" at bounding box center [650, 191] width 44 height 13
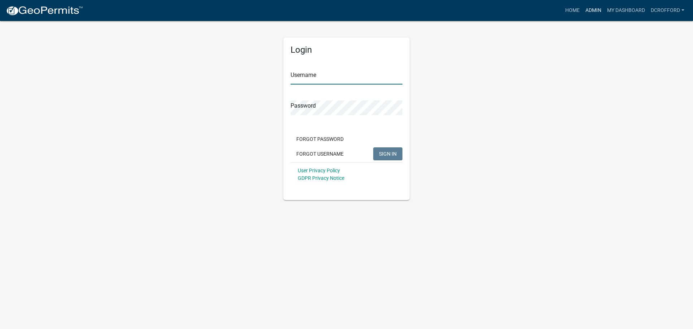
type input "dcrofford"
click at [602, 6] on link "Admin" at bounding box center [593, 11] width 22 height 14
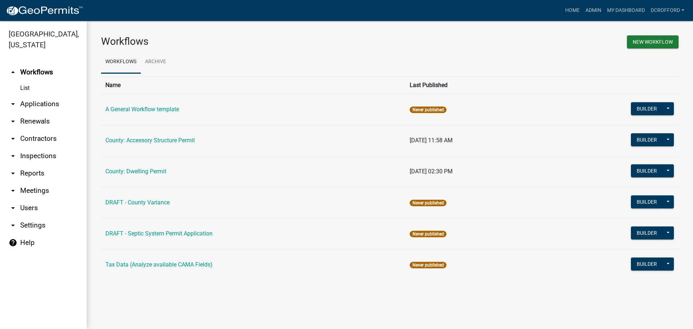
click at [41, 103] on link "arrow_drop_down Applications" at bounding box center [43, 103] width 87 height 17
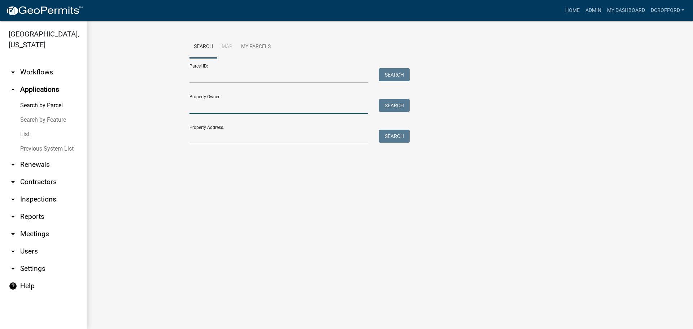
click at [209, 105] on input "Property Owner:" at bounding box center [278, 106] width 179 height 15
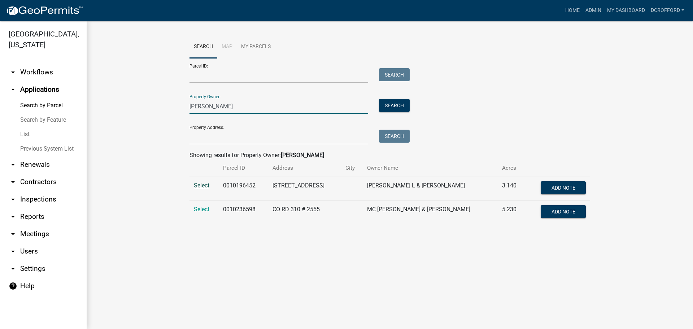
type input "cain"
click at [202, 188] on span "Select" at bounding box center [202, 185] width 16 height 7
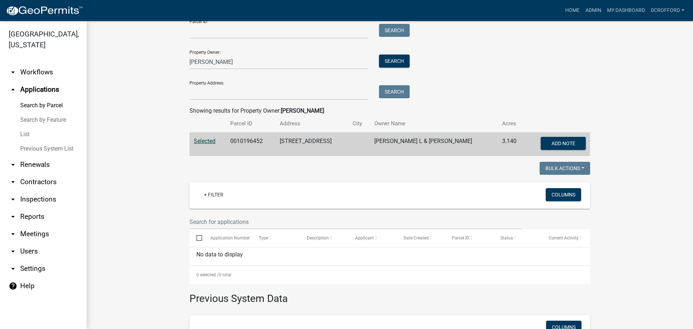
scroll to position [2, 0]
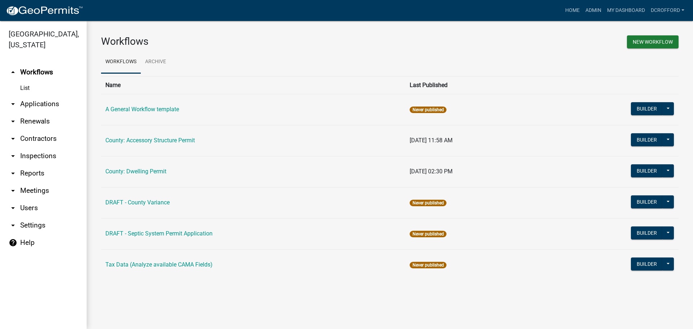
click at [32, 105] on link "arrow_drop_down Applications" at bounding box center [43, 103] width 87 height 17
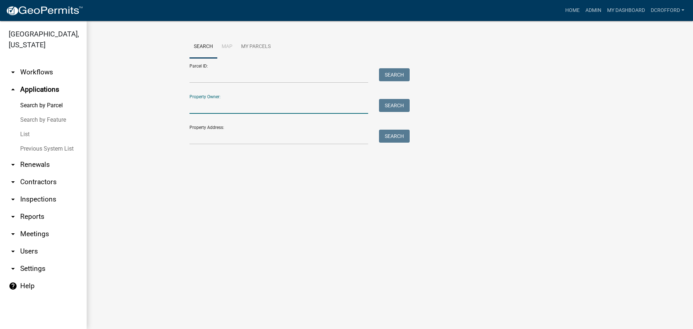
click at [234, 113] on input "Property Owner:" at bounding box center [278, 106] width 179 height 15
type input "cain"
click at [390, 105] on button "Search" at bounding box center [394, 105] width 31 height 13
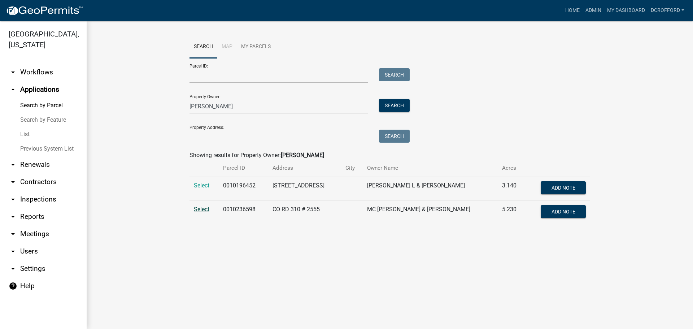
click at [200, 206] on span "Select" at bounding box center [202, 209] width 16 height 7
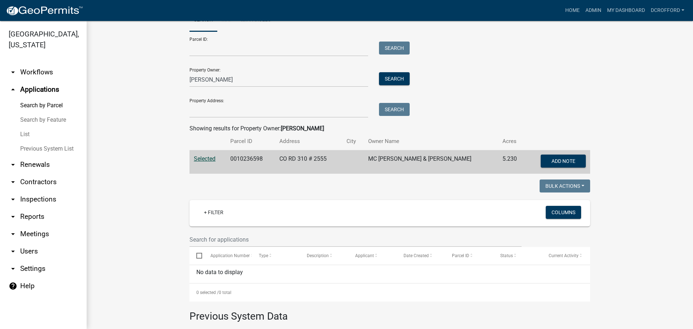
scroll to position [2, 0]
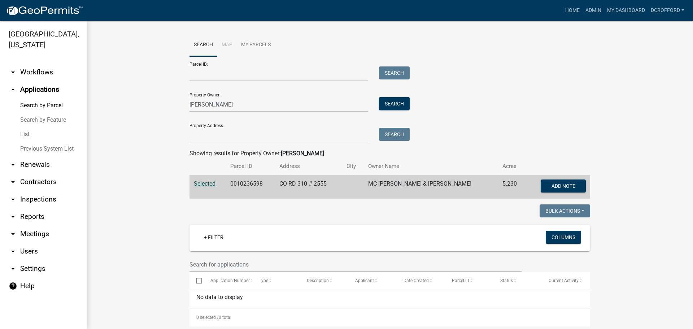
click at [32, 214] on link "arrow_drop_down Reports" at bounding box center [43, 216] width 87 height 17
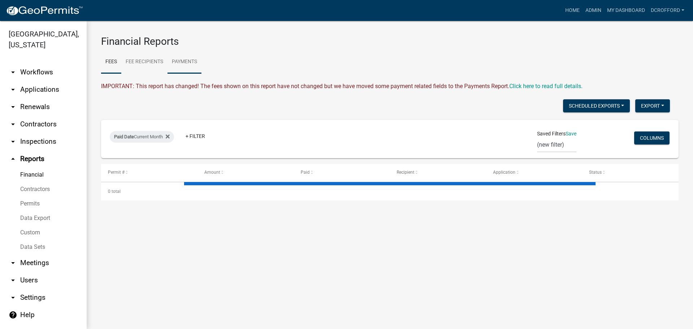
click at [186, 62] on link "Payments" at bounding box center [184, 61] width 34 height 23
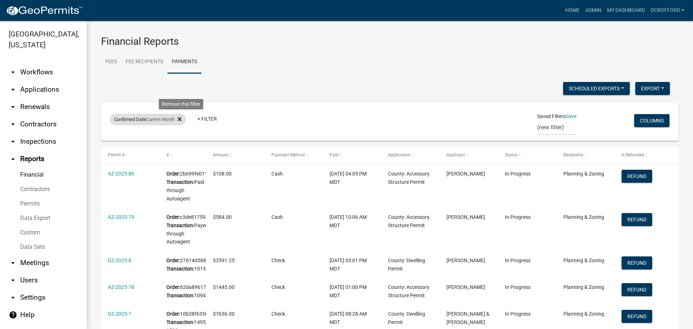
click at [181, 120] on icon at bounding box center [179, 119] width 4 height 4
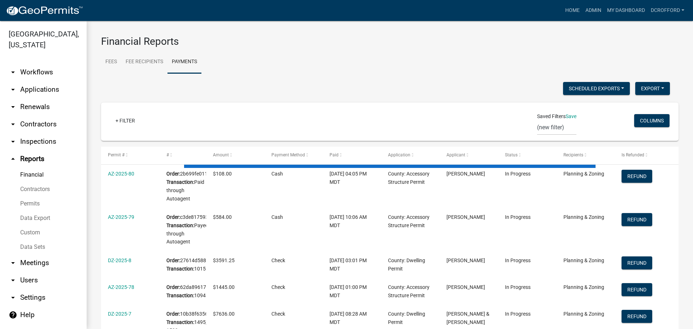
select select "1: 25"
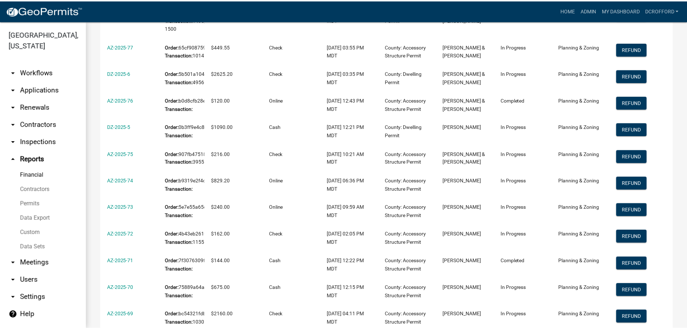
scroll to position [325, 0]
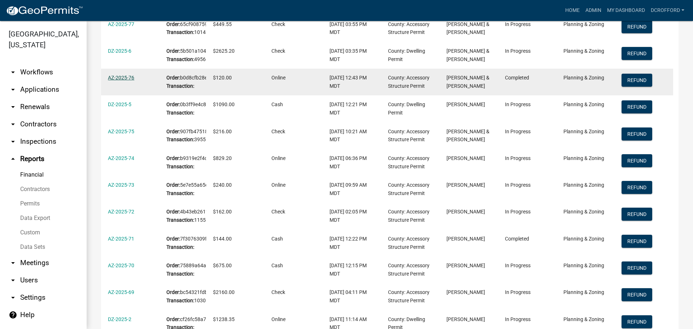
click at [123, 80] on link "AZ-2025-76" at bounding box center [121, 78] width 26 height 6
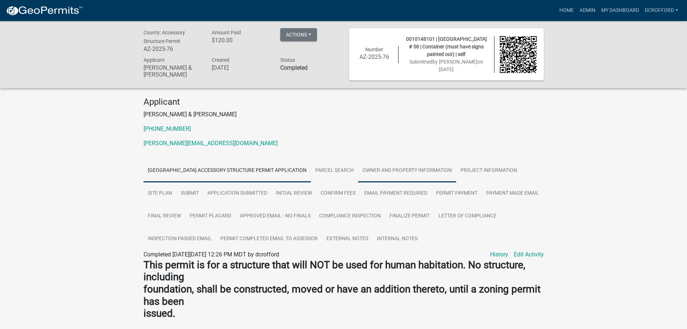
click at [417, 173] on link "Owner and Property Information" at bounding box center [407, 170] width 98 height 23
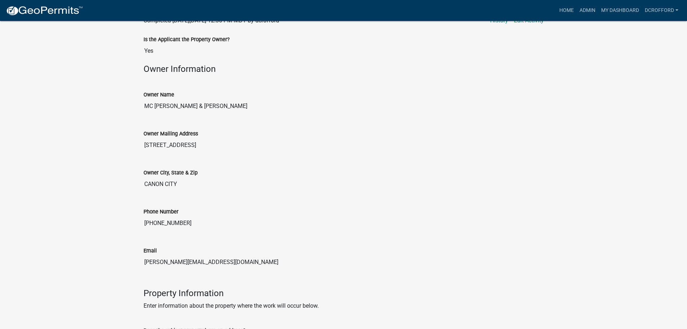
scroll to position [108, 0]
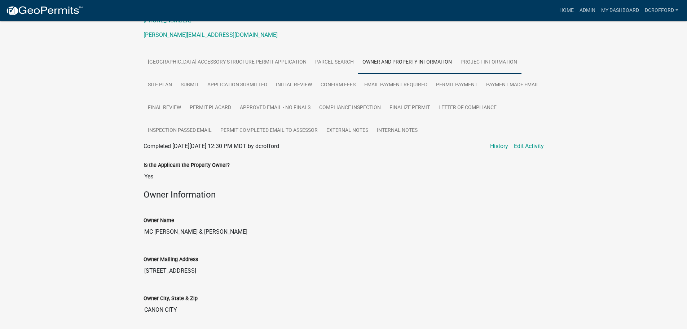
click at [487, 63] on link "Project Information" at bounding box center [488, 62] width 65 height 23
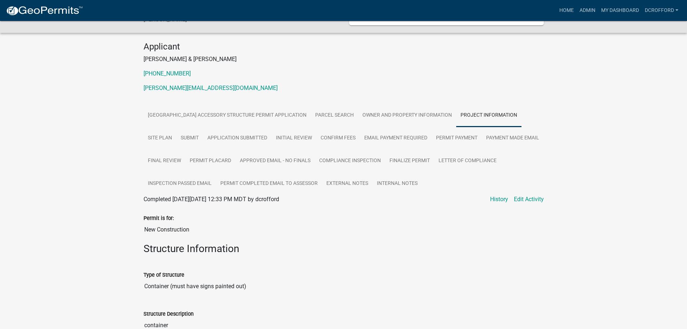
scroll to position [0, 0]
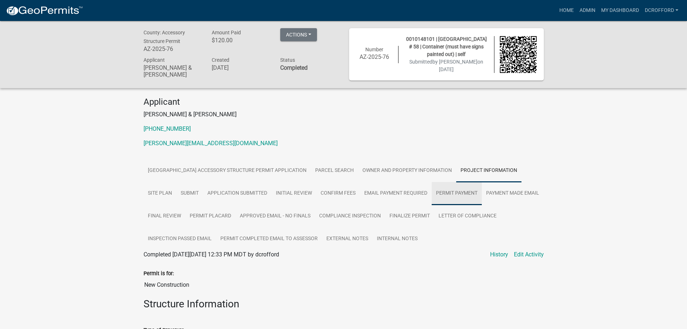
click at [456, 194] on link "Permit Payment" at bounding box center [457, 193] width 50 height 23
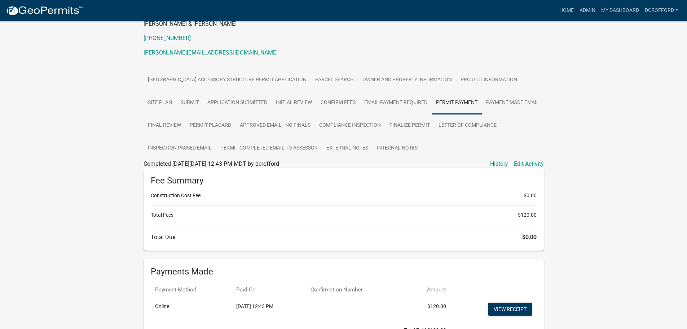
scroll to position [108, 0]
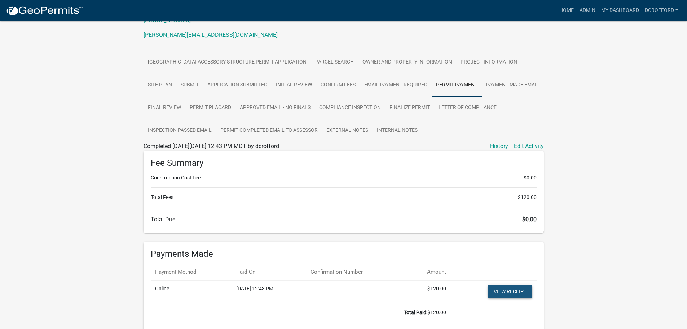
click at [506, 289] on link "View receipt" at bounding box center [510, 291] width 44 height 13
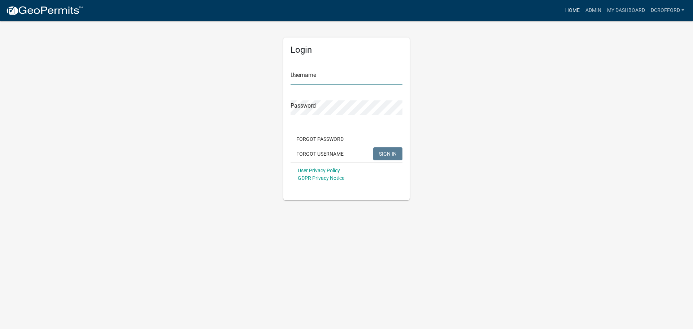
type input "dcrofford"
click at [567, 9] on link "Home" at bounding box center [572, 11] width 20 height 14
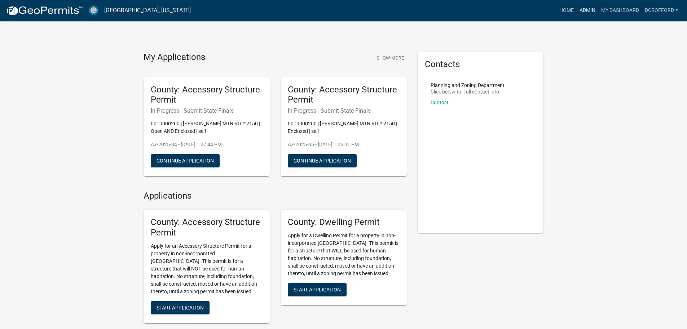
click at [583, 12] on link "Admin" at bounding box center [588, 11] width 22 height 14
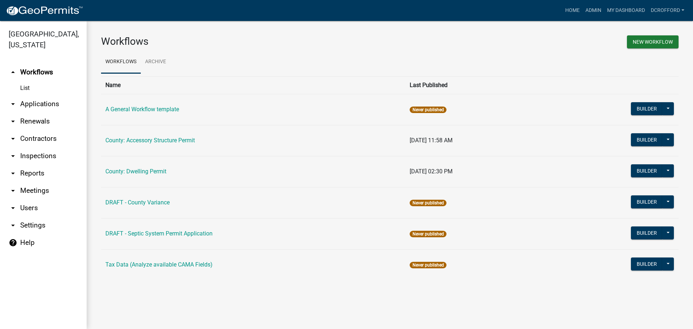
click at [39, 104] on link "arrow_drop_down Applications" at bounding box center [43, 103] width 87 height 17
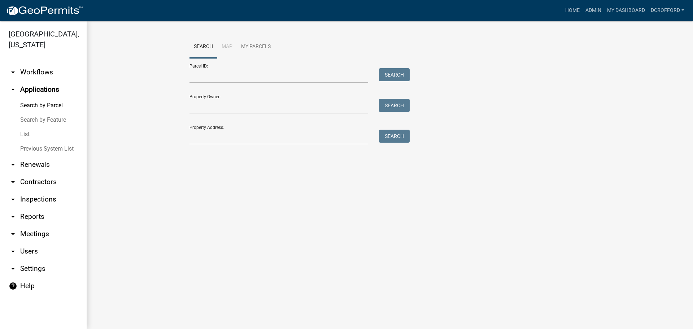
click at [37, 216] on link "arrow_drop_down Reports" at bounding box center [43, 216] width 87 height 17
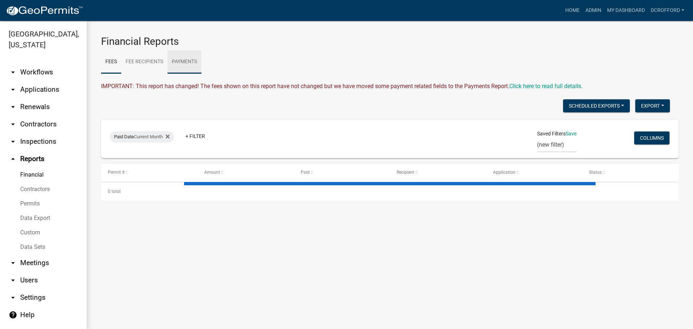
click at [180, 62] on link "Payments" at bounding box center [184, 61] width 34 height 23
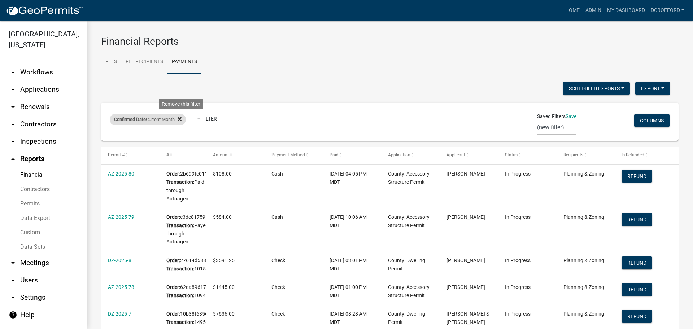
click at [181, 120] on icon at bounding box center [179, 119] width 4 height 4
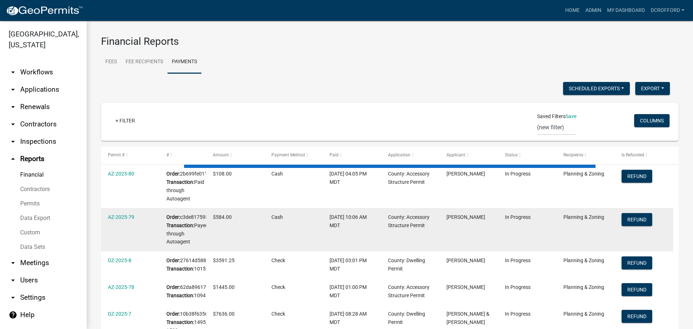
select select "1: 25"
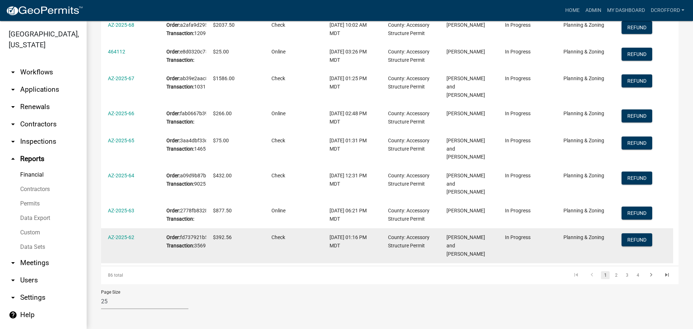
scroll to position [916, 0]
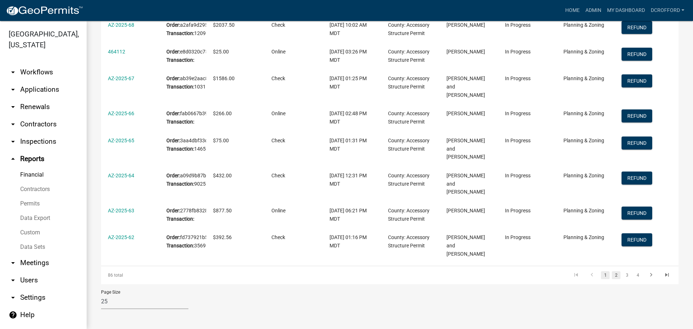
click at [611, 273] on link "2" at bounding box center [615, 275] width 9 height 8
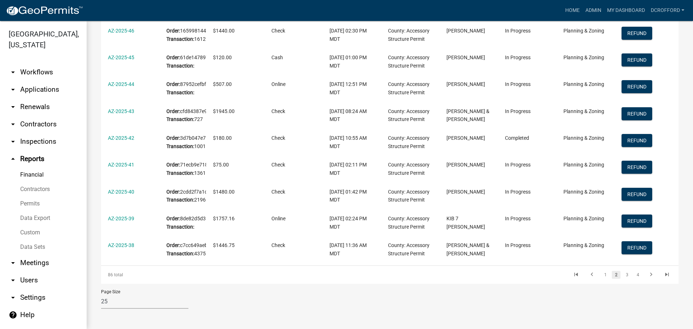
scroll to position [941, 0]
click at [622, 277] on link "3" at bounding box center [626, 275] width 9 height 8
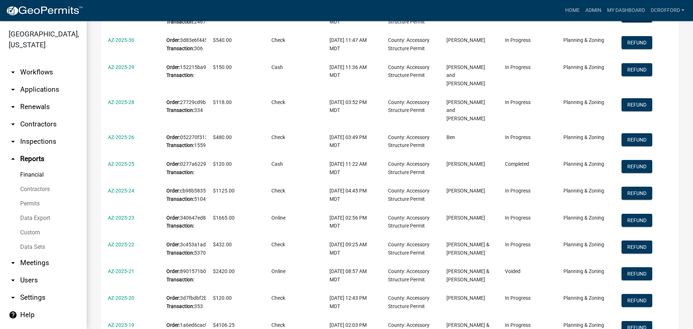
scroll to position [319, 0]
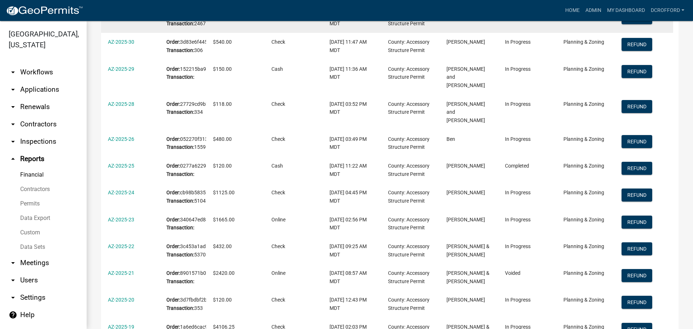
click at [113, 18] on link "AZ-2025-31" at bounding box center [121, 15] width 26 height 6
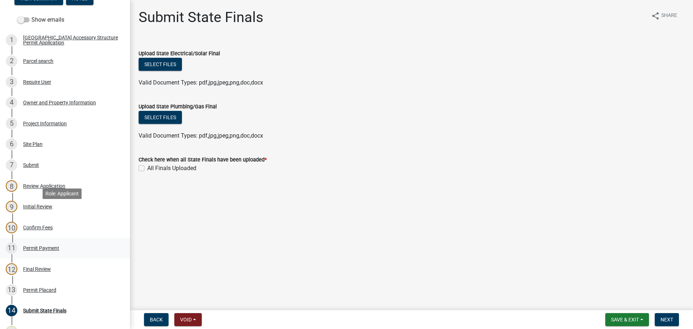
scroll to position [144, 0]
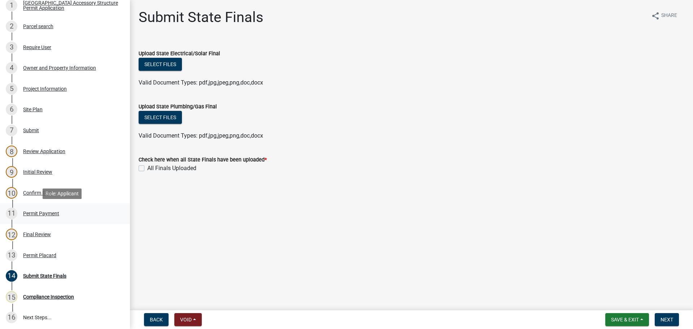
click at [57, 215] on div "Permit Payment" at bounding box center [41, 213] width 36 height 5
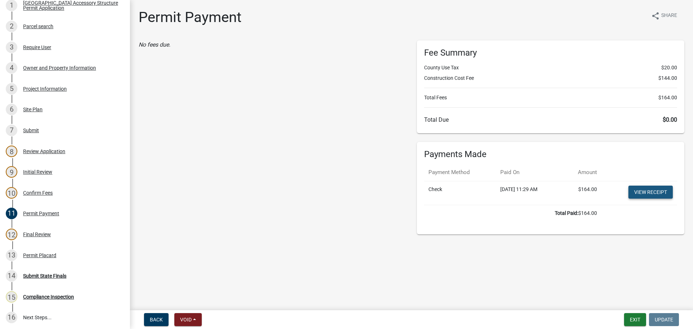
click at [634, 189] on link "View receipt" at bounding box center [650, 191] width 44 height 13
click at [207, 187] on div "No fees due." at bounding box center [272, 137] width 278 height 194
click at [253, 79] on div "No fees due." at bounding box center [272, 137] width 278 height 194
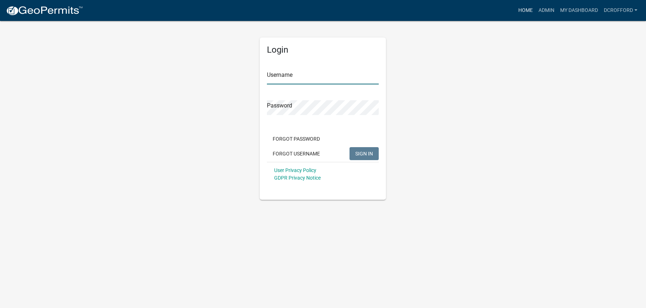
type input "dcrofford"
click at [531, 9] on link "Home" at bounding box center [525, 11] width 20 height 14
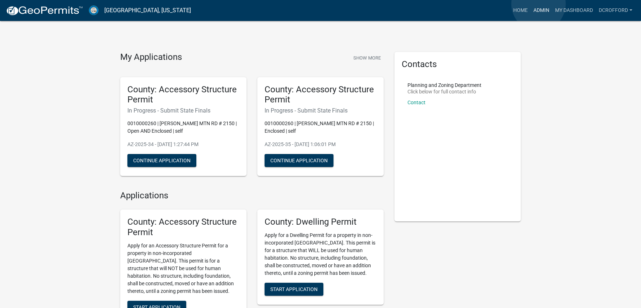
click at [538, 4] on link "Admin" at bounding box center [541, 11] width 22 height 14
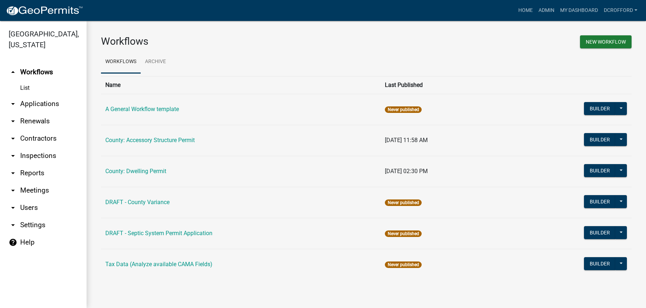
click at [47, 102] on link "arrow_drop_down Applications" at bounding box center [43, 103] width 87 height 17
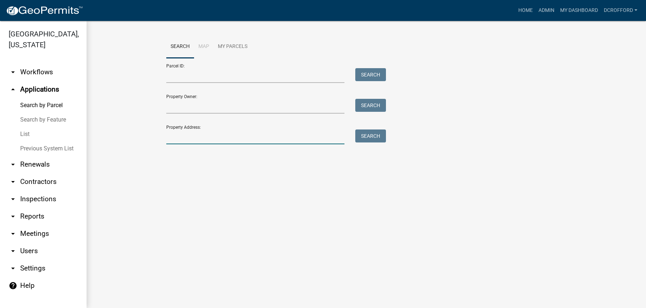
click at [236, 132] on input "Property Address:" at bounding box center [255, 136] width 179 height 15
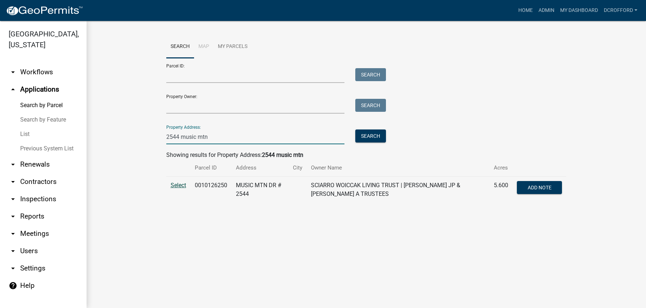
type input "2544 music mtn"
click at [173, 186] on span "Select" at bounding box center [179, 185] width 16 height 7
